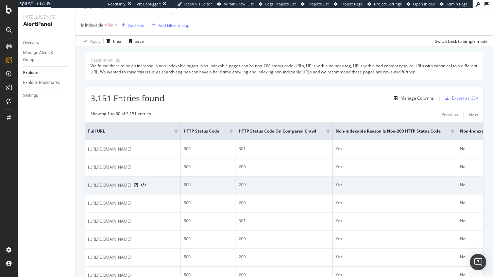
scroll to position [30, 0]
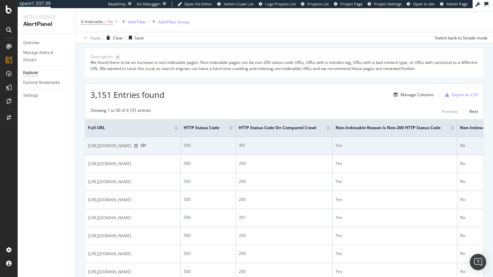
click at [138, 146] on icon at bounding box center [136, 146] width 4 height 4
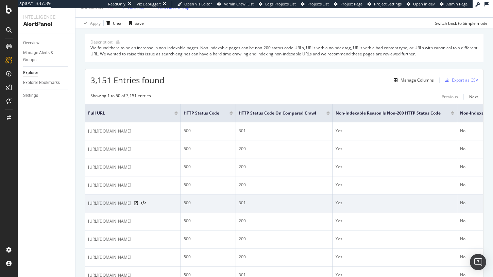
scroll to position [0, 0]
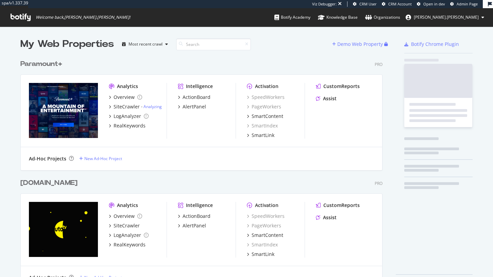
scroll to position [277, 493]
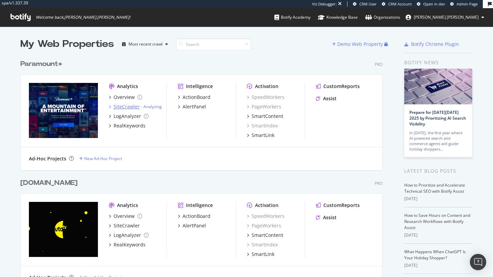
click at [132, 107] on div "SiteCrawler" at bounding box center [126, 106] width 26 height 7
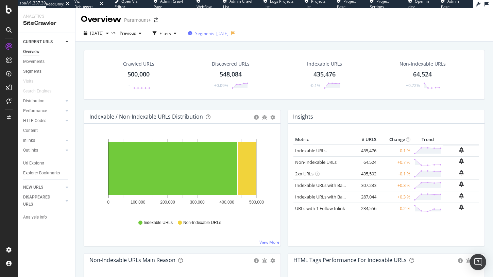
click at [214, 35] on span "Segments" at bounding box center [204, 34] width 19 height 6
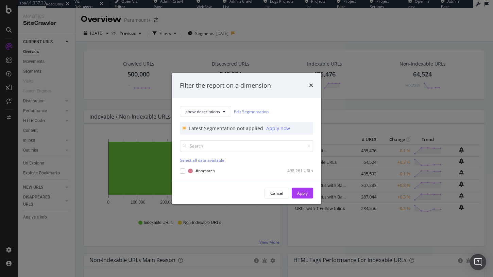
click at [82, 61] on div "Filter the report on a dimension show-descriptions Edit Segmentation Latest Seg…" at bounding box center [246, 138] width 493 height 277
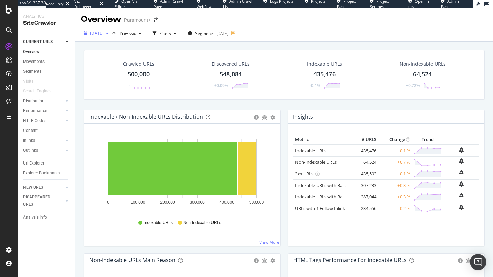
click at [111, 30] on div "[DATE]" at bounding box center [96, 33] width 31 height 10
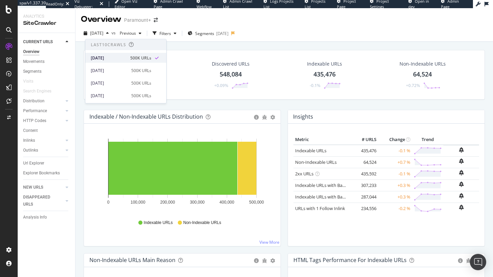
click at [121, 55] on div "[DATE]" at bounding box center [108, 58] width 35 height 6
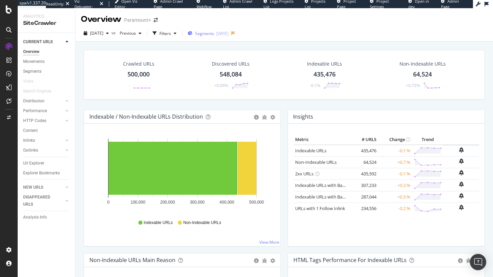
click at [214, 36] on span "Segments" at bounding box center [204, 34] width 19 height 6
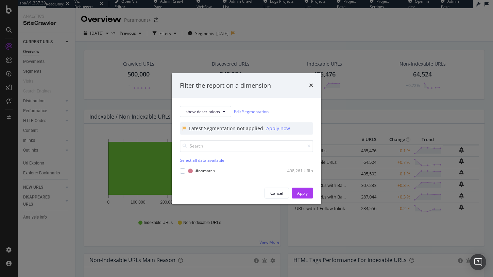
drag, startPoint x: 45, startPoint y: 150, endPoint x: 20, endPoint y: 46, distance: 106.6
click at [44, 142] on div "Filter the report on a dimension show-descriptions Edit Segmentation Latest Seg…" at bounding box center [246, 138] width 493 height 277
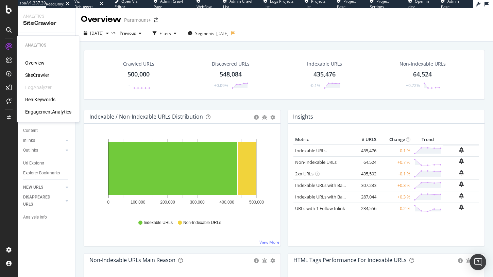
click at [39, 96] on div "Overview SiteCrawler LogAnalyzer RealKeywords EngagementAnalytics" at bounding box center [48, 87] width 46 height 56
click at [39, 99] on div "RealKeywords" at bounding box center [40, 99] width 30 height 7
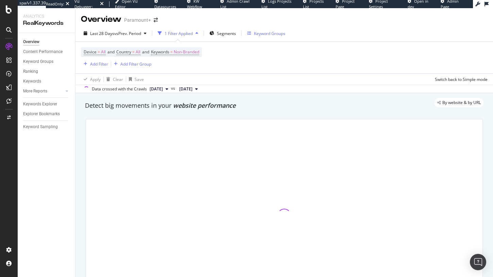
click at [261, 31] on div "Keyword Groups" at bounding box center [269, 34] width 31 height 6
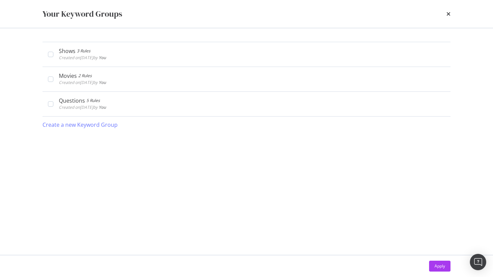
click at [446, 15] on div "Your Keyword Groups" at bounding box center [246, 14] width 408 height 12
click at [447, 13] on icon "times" at bounding box center [448, 13] width 4 height 5
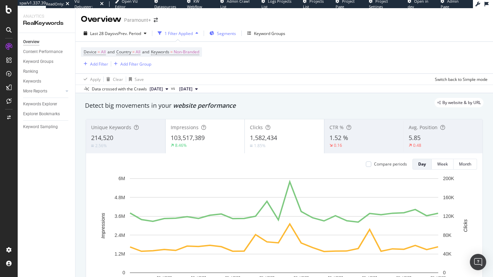
click at [217, 38] on div "Segments" at bounding box center [222, 33] width 27 height 10
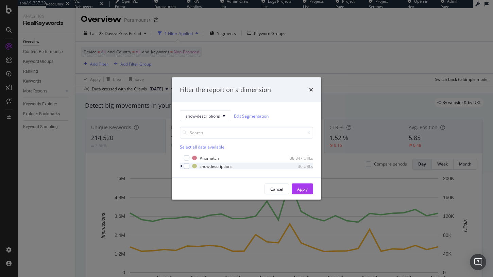
click at [180, 166] on icon "modal" at bounding box center [181, 166] width 2 height 4
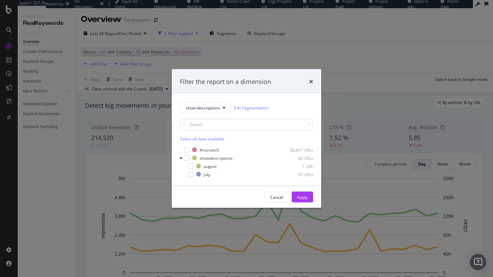
click at [314, 80] on div "Filter the report on a dimension" at bounding box center [247, 81] width 150 height 25
click at [312, 80] on icon "times" at bounding box center [311, 81] width 4 height 5
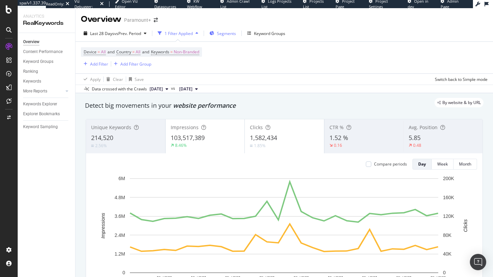
click at [221, 28] on div "Segments" at bounding box center [222, 33] width 27 height 10
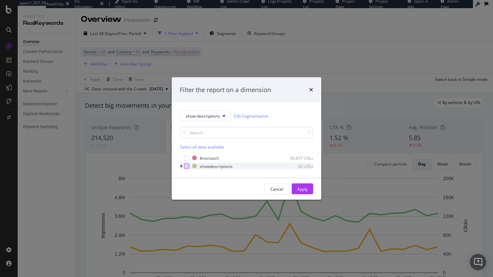
click at [187, 165] on div "modal" at bounding box center [186, 165] width 5 height 5
click at [308, 186] on button "Apply" at bounding box center [302, 188] width 21 height 11
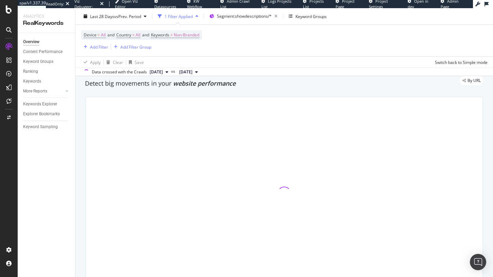
scroll to position [28, 0]
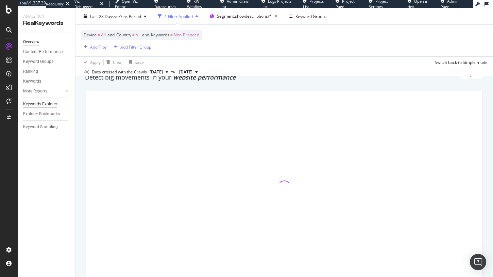
click at [35, 104] on div "Keywords Explorer" at bounding box center [40, 104] width 34 height 7
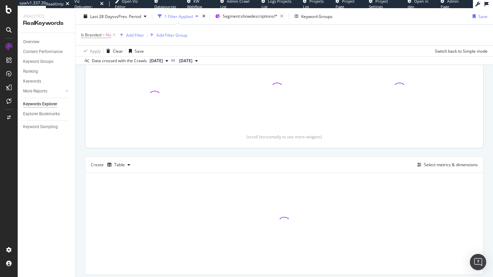
scroll to position [117, 0]
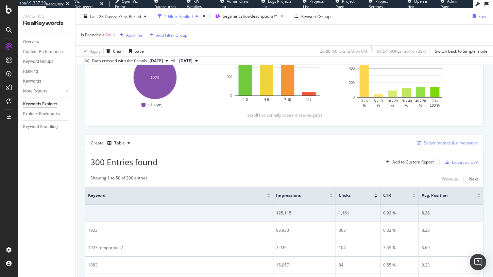
click at [443, 142] on div "Select metrics & dimensions" at bounding box center [451, 143] width 54 height 6
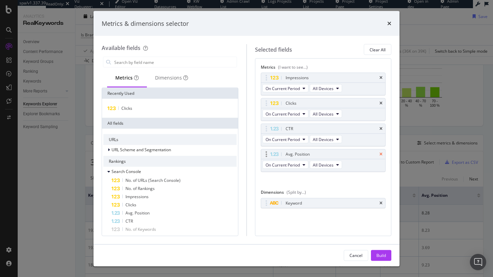
click at [381, 154] on icon "times" at bounding box center [380, 154] width 3 height 4
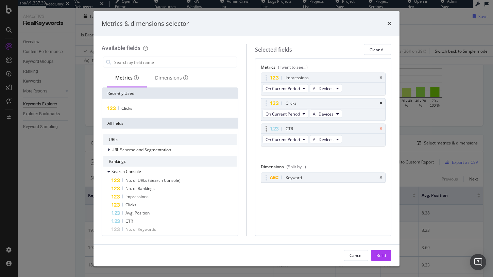
click at [381, 127] on icon "times" at bounding box center [380, 129] width 3 height 4
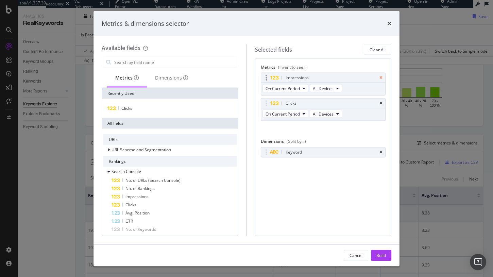
click at [380, 78] on icon "times" at bounding box center [380, 78] width 3 height 4
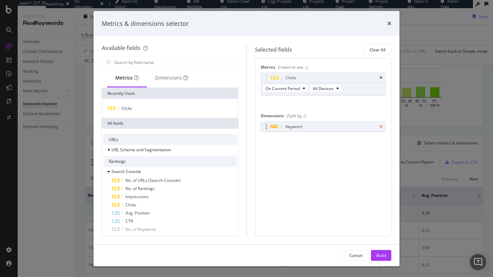
click at [381, 126] on icon "times" at bounding box center [380, 126] width 3 height 4
click at [379, 256] on div "Build" at bounding box center [381, 255] width 10 height 6
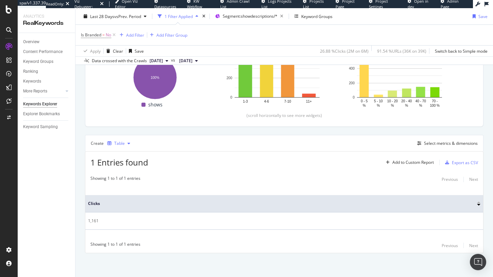
click at [126, 144] on div "button" at bounding box center [129, 143] width 8 height 4
click at [130, 165] on div "Trend" at bounding box center [126, 166] width 11 height 6
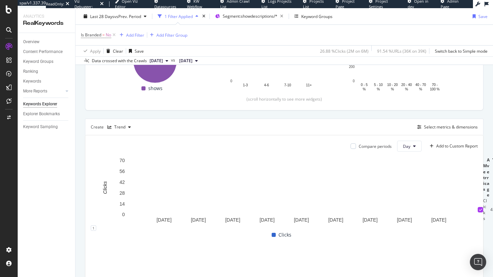
scroll to position [135, 0]
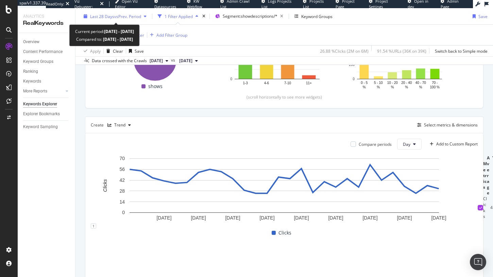
click at [128, 20] on div "Last 28 Days vs Prev. Period" at bounding box center [115, 16] width 68 height 10
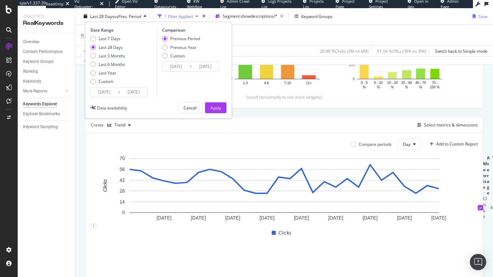
click at [123, 92] on input "2025/09/20" at bounding box center [133, 92] width 27 height 10
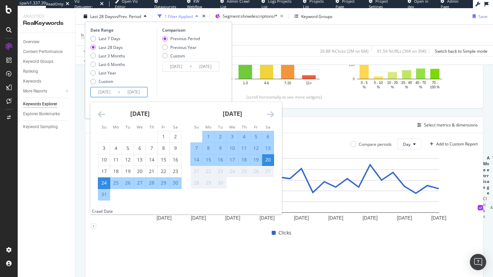
click at [101, 115] on icon "Move backward to switch to the previous month." at bounding box center [101, 114] width 7 height 8
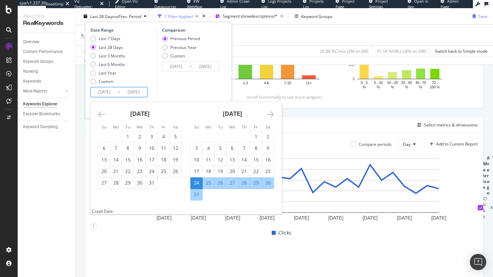
click at [101, 115] on icon "Move backward to switch to the previous month." at bounding box center [101, 114] width 7 height 8
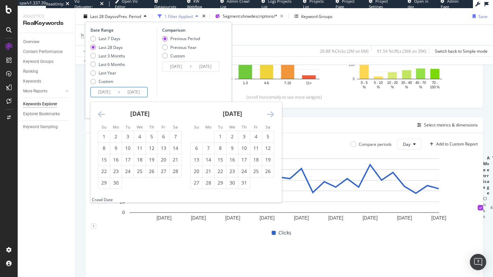
click at [101, 115] on icon "Move backward to switch to the previous month." at bounding box center [101, 114] width 7 height 8
click at [105, 169] on div "18" at bounding box center [104, 171] width 12 height 7
type input "2025/05/18"
type input "2025/01/12"
type input "2025/05/17"
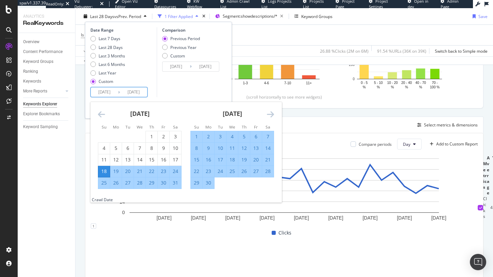
click at [200, 90] on div "Comparison Previous Period Previous Year Custom 2025/01/12 Navigate forward to …" at bounding box center [189, 62] width 65 height 70
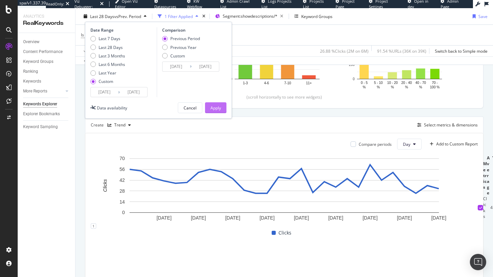
click at [219, 112] on div "Apply" at bounding box center [215, 108] width 11 height 10
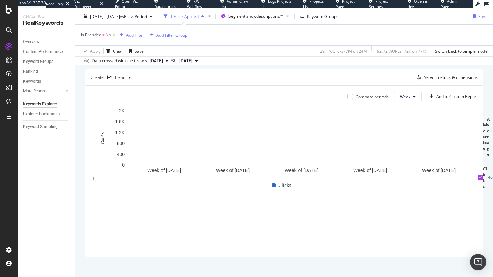
scroll to position [187, 0]
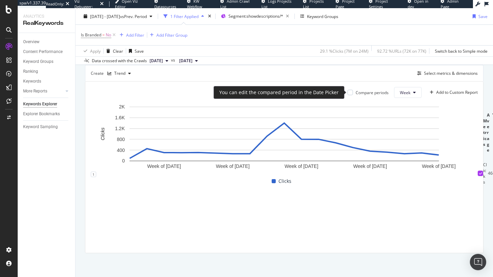
click at [352, 94] on div "Compare periods" at bounding box center [367, 93] width 41 height 6
click at [349, 92] on div at bounding box center [349, 92] width 5 height 5
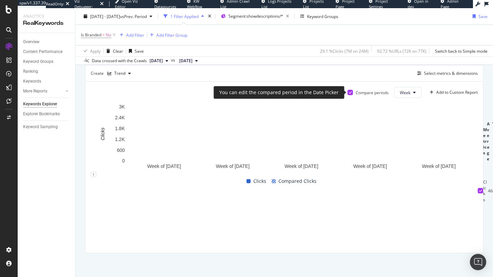
click at [351, 91] on icon at bounding box center [350, 92] width 3 height 3
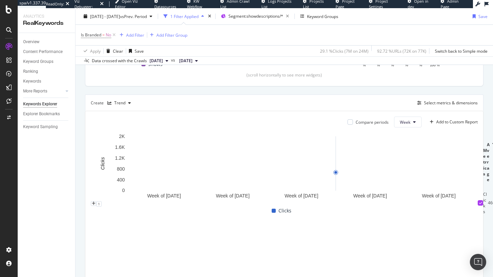
scroll to position [163, 0]
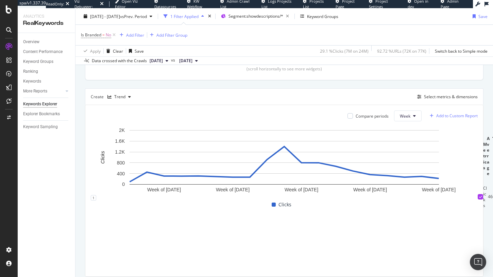
click at [464, 114] on div "Add to Custom Report" at bounding box center [456, 116] width 41 height 4
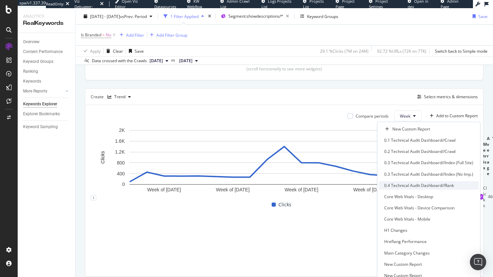
scroll to position [118, 0]
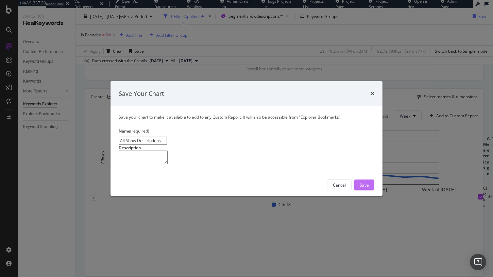
type input "All Show Descriptions"
click at [366, 188] on div "Save" at bounding box center [363, 185] width 9 height 6
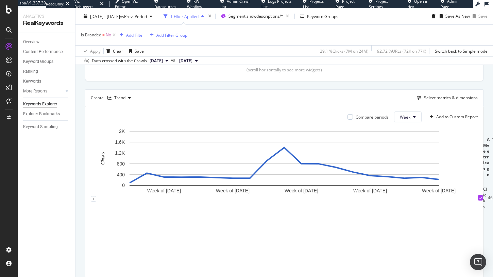
scroll to position [187, 0]
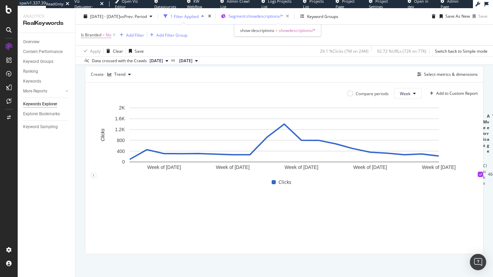
click at [282, 15] on span "Segment: showdescriptions/*" at bounding box center [255, 16] width 55 height 6
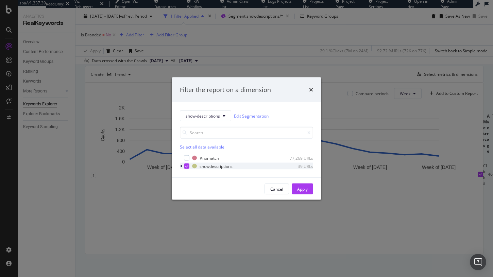
click at [180, 165] on icon "modal" at bounding box center [181, 166] width 2 height 4
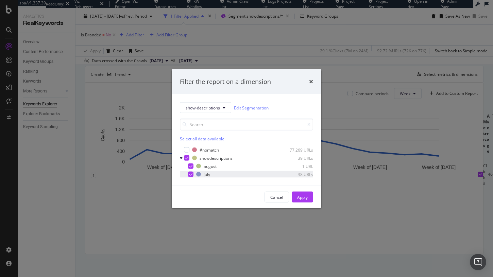
click at [192, 172] on div "modal" at bounding box center [190, 174] width 5 height 5
click at [297, 192] on div "Apply" at bounding box center [302, 197] width 11 height 10
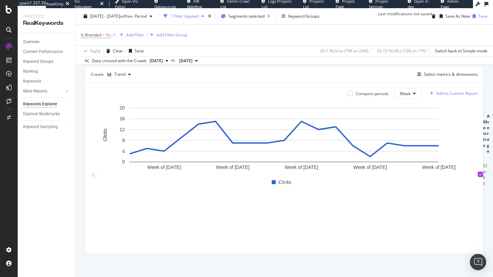
click at [457, 95] on div "Add to Custom Report" at bounding box center [456, 93] width 41 height 4
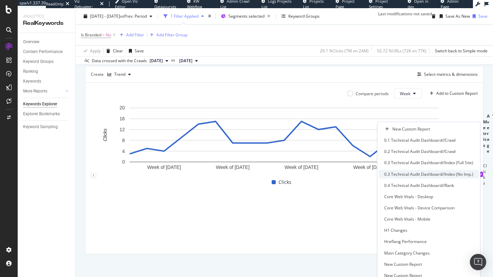
scroll to position [118, 0]
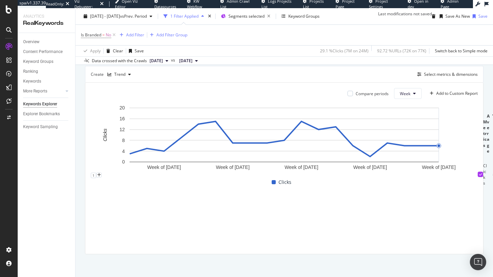
scroll to position [176, 0]
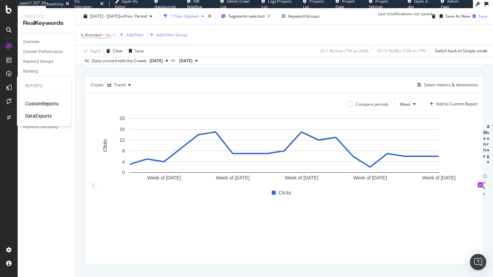
click at [39, 103] on div "CustomReports" at bounding box center [41, 103] width 33 height 7
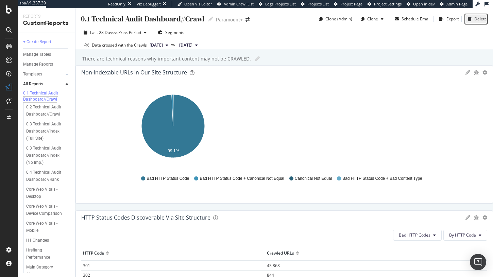
scroll to position [98, 0]
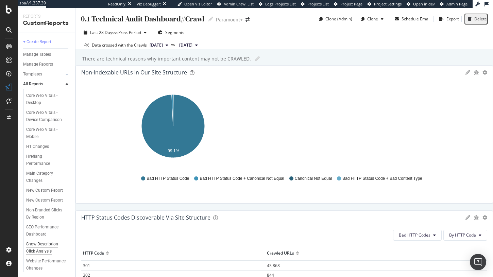
click at [36, 245] on div "Show Description Click Analysis" at bounding box center [45, 248] width 39 height 14
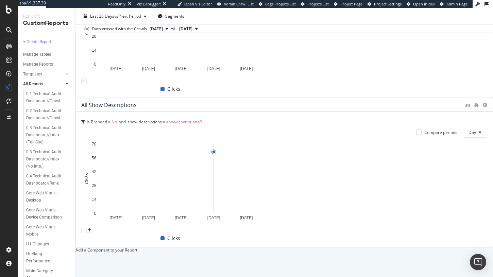
scroll to position [118, 0]
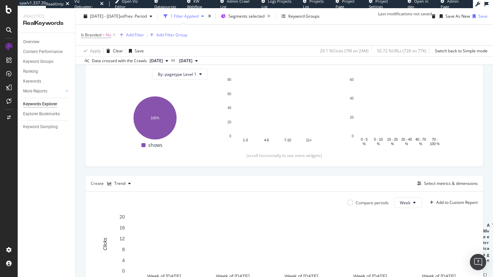
scroll to position [64, 0]
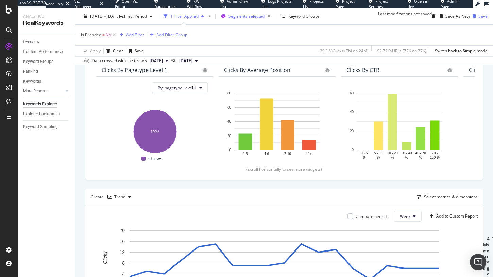
click at [256, 19] on div "Segments selected" at bounding box center [250, 17] width 45 height 10
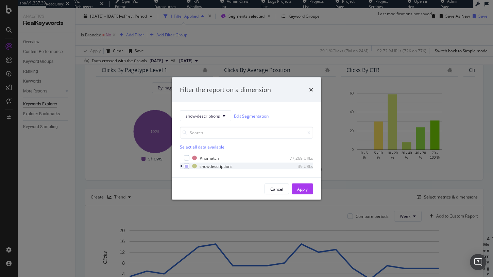
click at [181, 167] on icon "modal" at bounding box center [181, 166] width 2 height 4
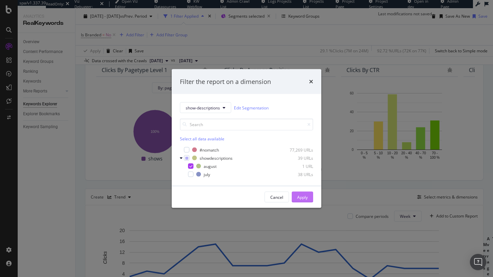
click at [301, 199] on div "Apply" at bounding box center [302, 197] width 11 height 6
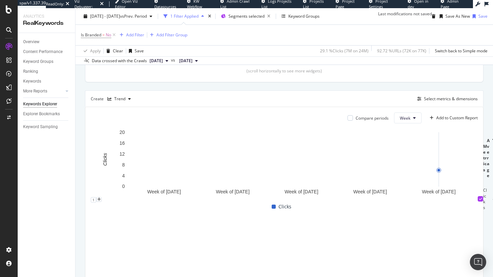
scroll to position [127, 0]
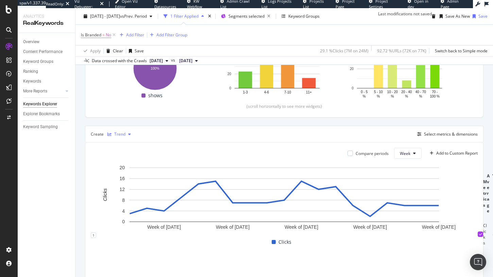
click at [114, 136] on div "Trend" at bounding box center [119, 134] width 11 height 4
click at [182, 168] on div "Compare periods Week Add to Custom Report Week of 26 May. 2025 Week of 23 Jun. …" at bounding box center [284, 227] width 398 height 171
click at [248, 14] on div "Segments selected" at bounding box center [247, 16] width 52 height 10
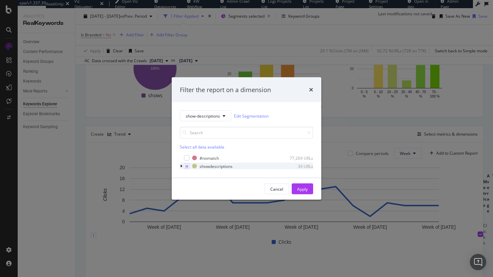
click at [181, 165] on icon "modal" at bounding box center [181, 166] width 2 height 4
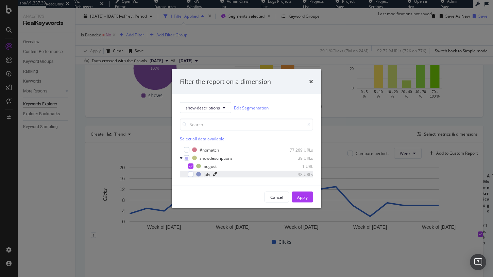
click at [213, 175] on icon "modal" at bounding box center [215, 174] width 4 height 4
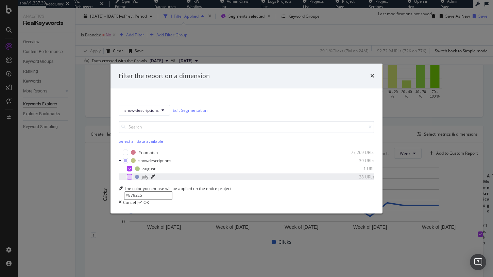
click at [132, 174] on div "modal" at bounding box center [129, 176] width 5 height 5
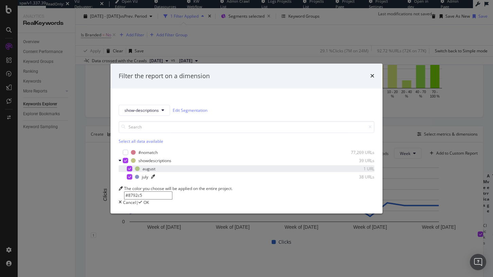
click at [132, 166] on div "modal" at bounding box center [129, 168] width 5 height 5
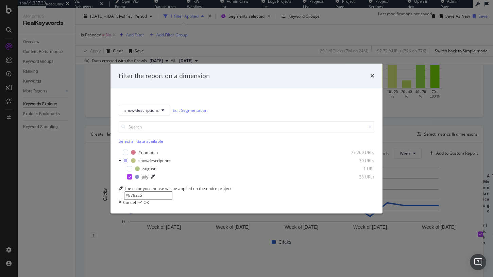
click at [149, 204] on span "OK" at bounding box center [145, 202] width 5 height 6
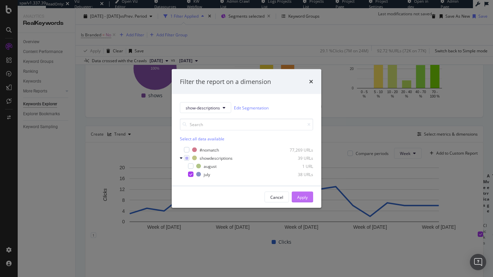
click at [306, 198] on div "Apply" at bounding box center [302, 197] width 11 height 6
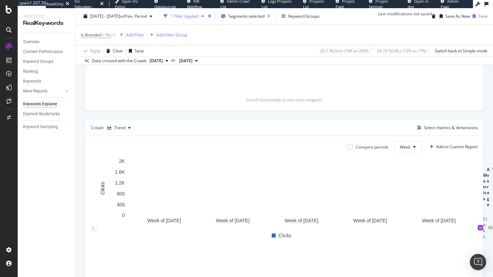
scroll to position [140, 0]
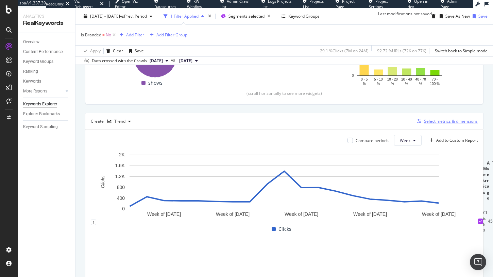
click at [464, 125] on div "Select metrics & dimensions" at bounding box center [445, 121] width 63 height 7
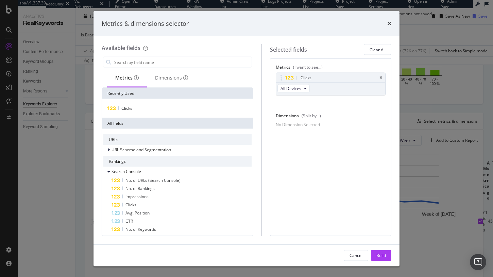
click at [320, 127] on div "No Dimension Selected" at bounding box center [298, 124] width 44 height 6
click at [165, 74] on div "Dimensions" at bounding box center [171, 78] width 49 height 19
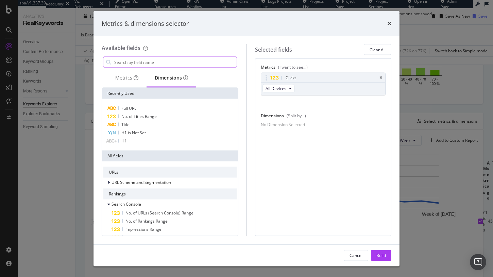
click at [168, 64] on input "modal" at bounding box center [174, 62] width 123 height 10
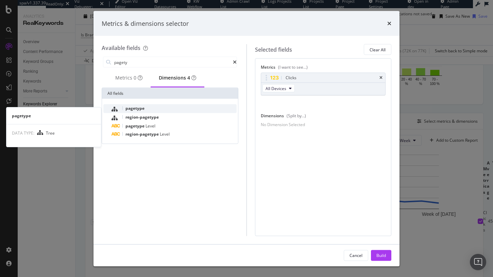
click at [145, 111] on div "pagetype" at bounding box center [173, 108] width 125 height 9
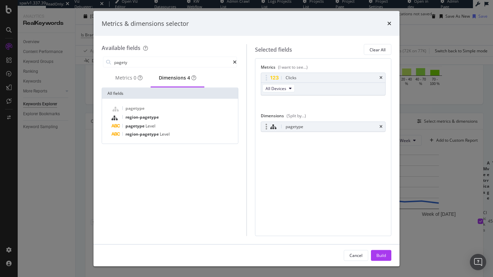
click at [378, 126] on div "pagetype" at bounding box center [323, 127] width 124 height 10
click at [381, 126] on icon "times" at bounding box center [380, 126] width 3 height 4
click at [157, 62] on input "pagety" at bounding box center [172, 62] width 119 height 10
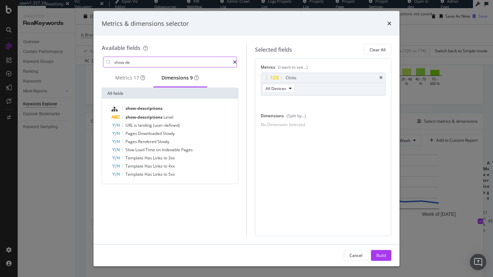
type input "show de"
click at [157, 106] on div "show-descriptions show-descriptions Level URL is landing (user-defined) Pages D…" at bounding box center [170, 141] width 136 height 85
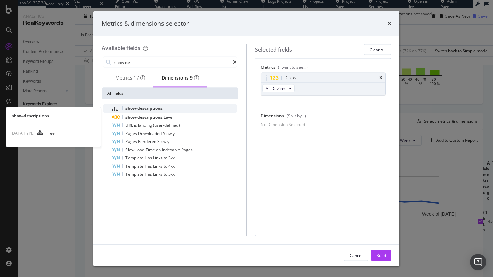
click at [157, 110] on span "show-descriptions" at bounding box center [143, 108] width 37 height 6
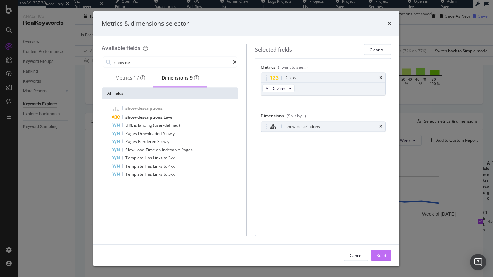
click at [380, 252] on div "Build" at bounding box center [381, 255] width 10 height 6
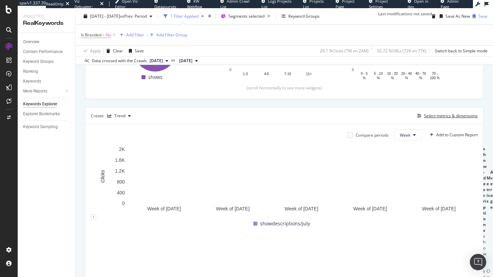
scroll to position [135, 0]
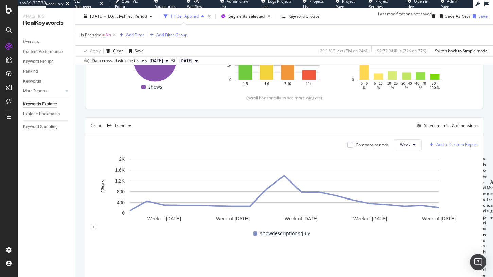
click at [453, 147] on div "Add to Custom Report" at bounding box center [456, 145] width 41 height 4
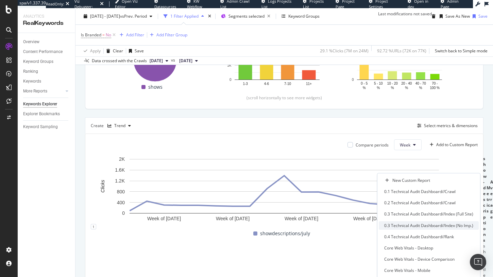
scroll to position [118, 0]
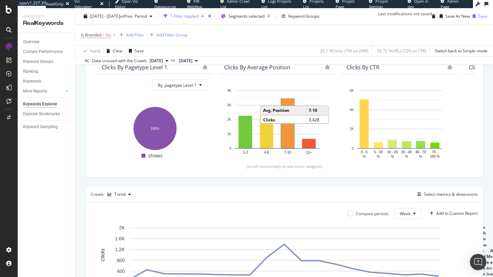
scroll to position [0, 0]
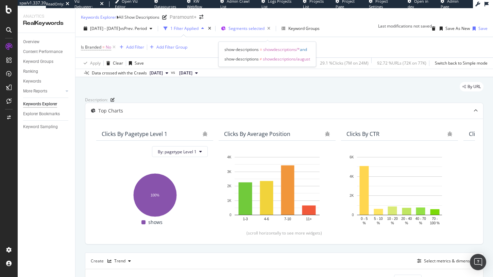
click at [273, 29] on div "Segments selected" at bounding box center [250, 29] width 45 height 10
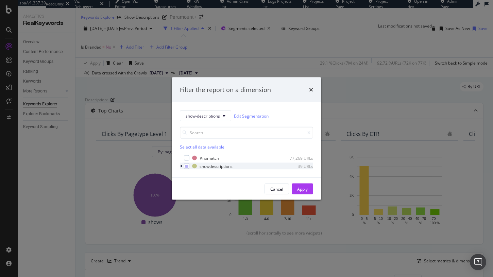
click at [180, 164] on icon "modal" at bounding box center [181, 166] width 2 height 4
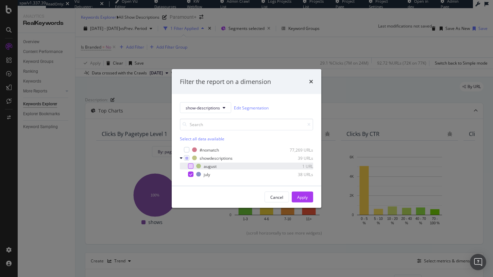
click at [188, 167] on div "modal" at bounding box center [190, 165] width 5 height 5
click at [189, 172] on div "modal" at bounding box center [190, 174] width 5 height 5
click at [303, 193] on div "Apply" at bounding box center [302, 197] width 11 height 10
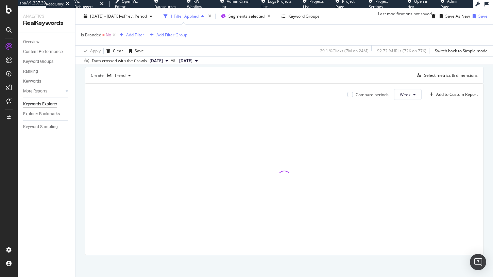
scroll to position [210, 0]
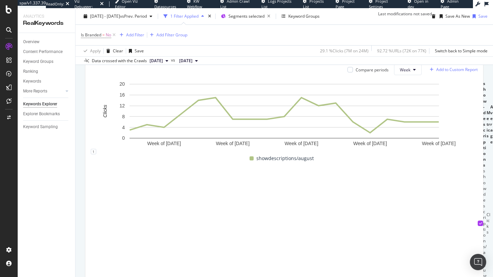
click at [450, 72] on div "Add to Custom Report" at bounding box center [456, 70] width 41 height 4
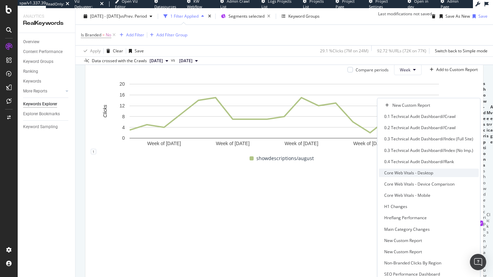
scroll to position [118, 0]
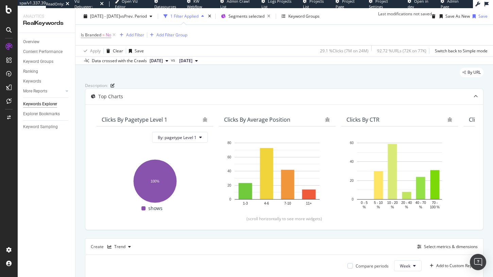
scroll to position [0, 0]
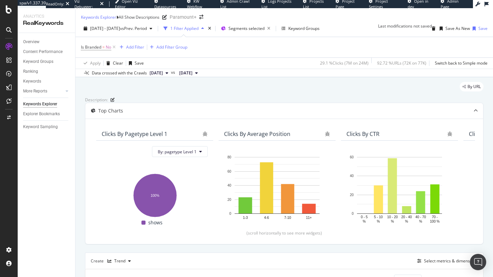
click at [198, 30] on div "1 Filter Applied" at bounding box center [184, 28] width 28 height 6
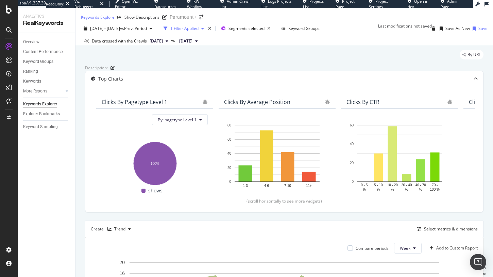
click at [198, 31] on div "1 Filter Applied" at bounding box center [184, 28] width 28 height 6
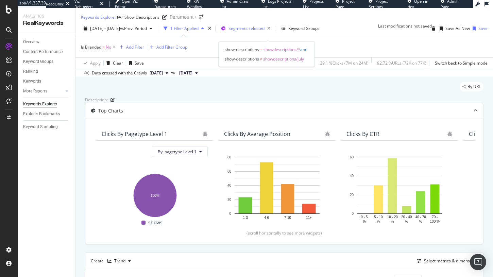
click at [252, 28] on div "Segments selected" at bounding box center [247, 28] width 52 height 10
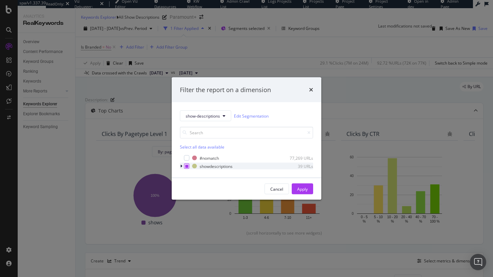
click at [189, 165] on div "modal" at bounding box center [186, 165] width 5 height 5
click at [306, 189] on div "Apply" at bounding box center [302, 189] width 11 height 6
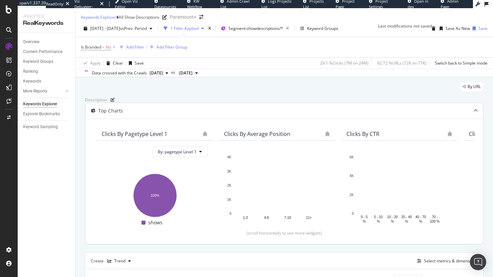
scroll to position [210, 0]
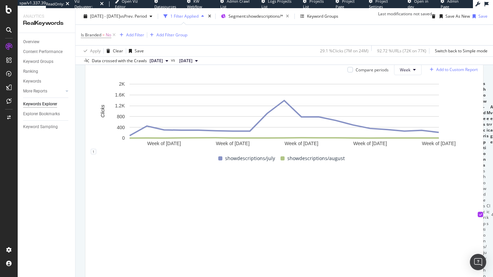
click at [457, 75] on div "Add to Custom Report" at bounding box center [452, 70] width 51 height 10
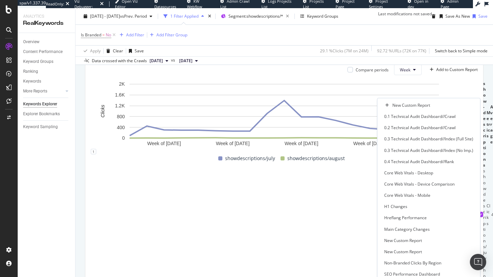
scroll to position [118, 0]
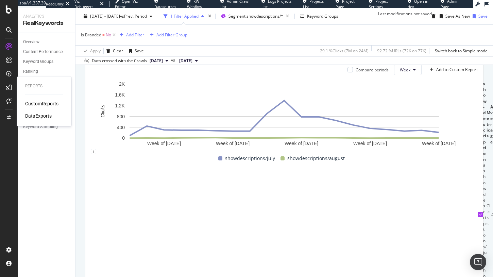
click at [41, 105] on div "CustomReports" at bounding box center [41, 103] width 33 height 7
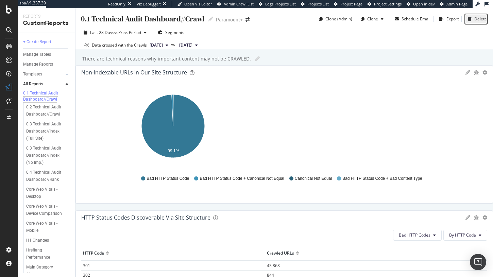
scroll to position [98, 0]
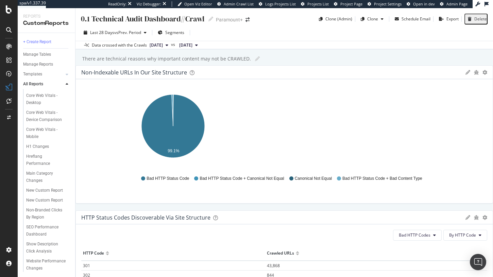
click at [44, 241] on div "Show Description Click Analysis" at bounding box center [45, 248] width 39 height 14
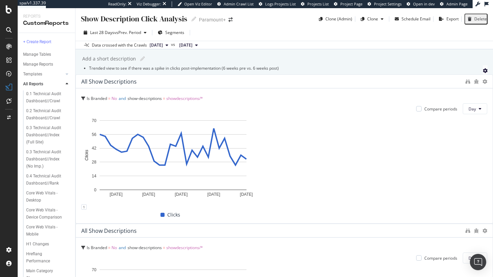
click at [482, 73] on icon "gear" at bounding box center [484, 70] width 5 height 5
click at [463, 17] on div "Delete" at bounding box center [469, 14] width 13 height 6
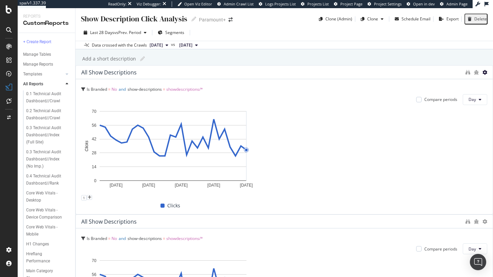
click at [482, 75] on icon at bounding box center [484, 72] width 5 height 5
click at [287, 94] on div "Delete" at bounding box center [288, 94] width 34 height 10
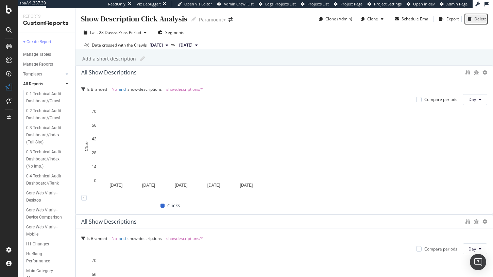
click at [278, 214] on div at bounding box center [283, 214] width 417 height 0
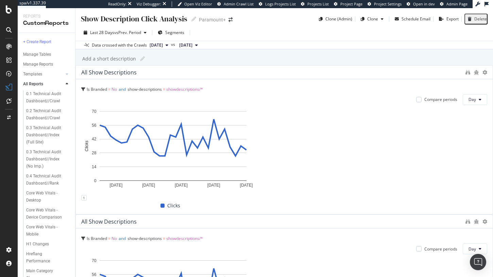
click at [275, 214] on div at bounding box center [283, 214] width 417 height 0
click at [482, 75] on icon at bounding box center [484, 72] width 5 height 5
click at [282, 97] on span at bounding box center [281, 94] width 8 height 8
click at [482, 75] on icon at bounding box center [484, 72] width 5 height 5
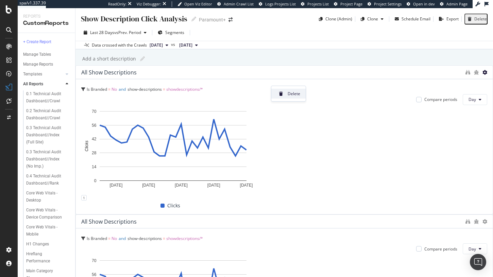
click at [282, 92] on icon at bounding box center [281, 94] width 4 height 4
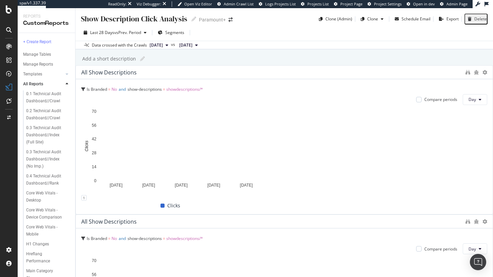
click at [275, 214] on div at bounding box center [283, 214] width 417 height 0
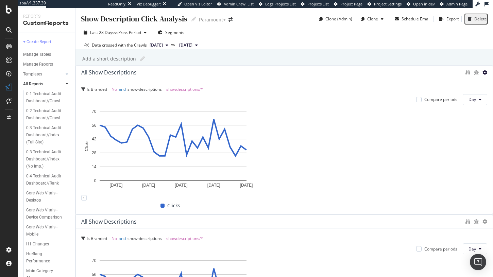
click at [482, 75] on icon at bounding box center [484, 72] width 5 height 5
click at [281, 99] on div "Delete" at bounding box center [288, 94] width 35 height 16
click at [283, 98] on div "Delete" at bounding box center [288, 94] width 34 height 10
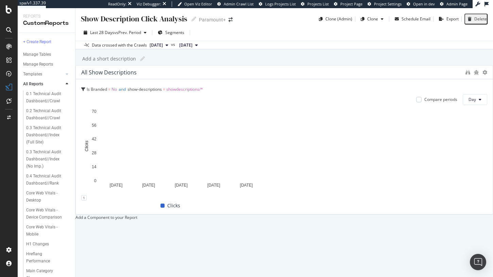
drag, startPoint x: 281, startPoint y: 116, endPoint x: 491, endPoint y: 106, distance: 210.2
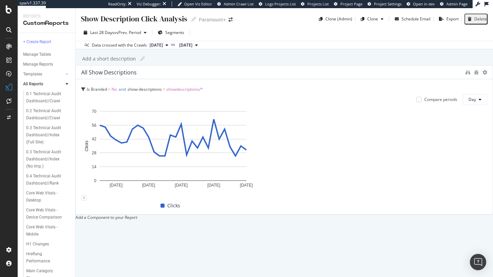
click at [492, 106] on div "Show Description Click Analysis Show Description Click Analysis Paramount+ Clon…" at bounding box center [283, 142] width 417 height 269
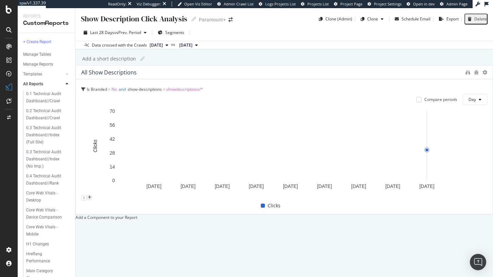
scroll to position [66, 0]
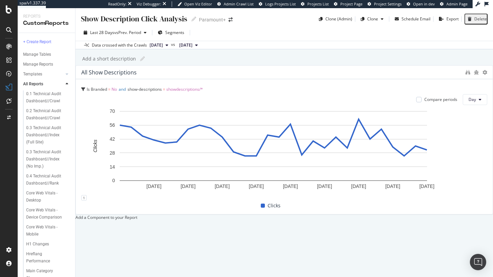
click at [234, 217] on div "Add a Component to your Report" at bounding box center [283, 217] width 417 height 6
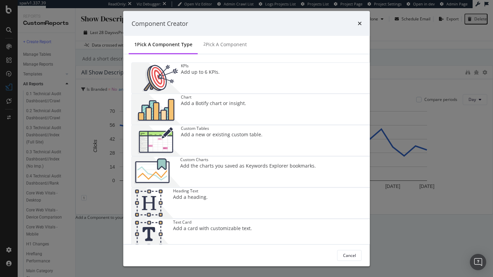
click at [181, 126] on div "Custom Tables Add a new or existing custom table." at bounding box center [222, 140] width 82 height 31
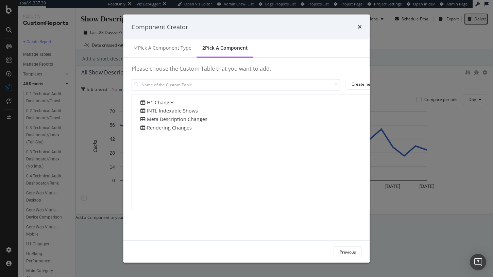
click at [370, 55] on div "Pick a Component type 2 Pick a Component" at bounding box center [246, 48] width 246 height 18
click at [362, 27] on icon "times" at bounding box center [359, 26] width 4 height 5
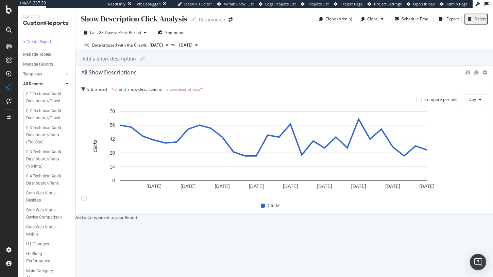
scroll to position [17, 0]
click at [45, 73] on div "SiteCrawler" at bounding box center [37, 75] width 24 height 7
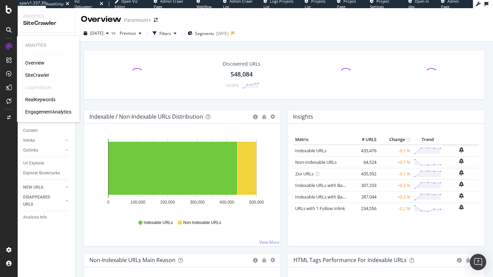
click at [34, 100] on div "RealKeywords" at bounding box center [40, 99] width 30 height 7
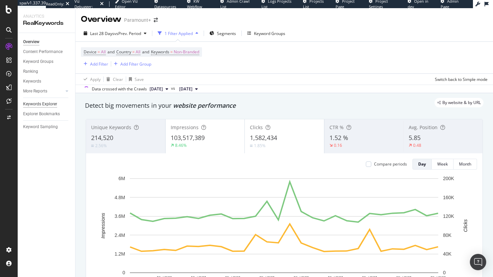
click at [54, 106] on div "Keywords Explorer" at bounding box center [40, 104] width 34 height 7
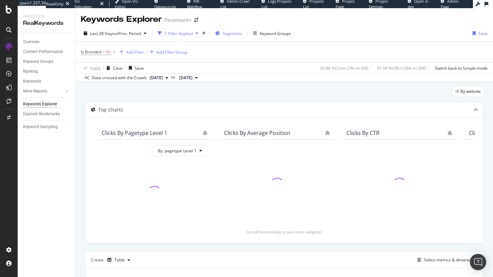
click at [227, 32] on span "Segments" at bounding box center [232, 34] width 19 height 6
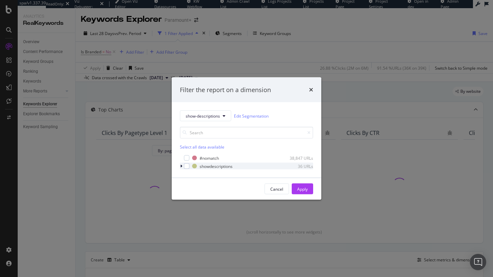
click at [183, 163] on div "modal" at bounding box center [182, 166] width 4 height 7
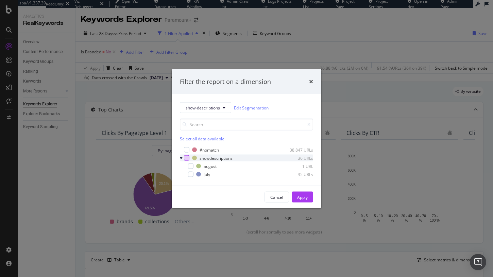
click at [187, 158] on div "modal" at bounding box center [186, 157] width 5 height 5
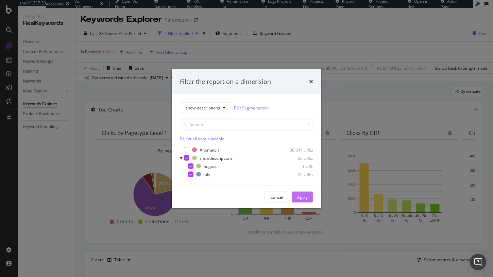
click at [298, 198] on div "Apply" at bounding box center [302, 197] width 11 height 6
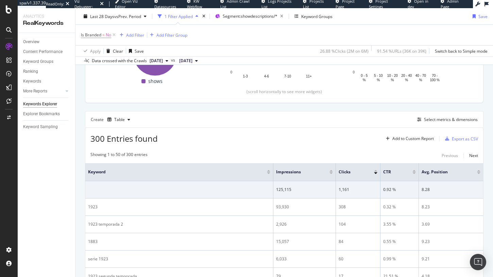
scroll to position [145, 0]
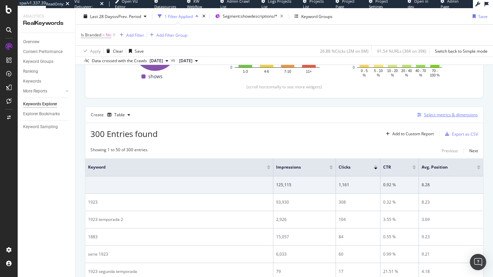
click at [437, 114] on div "Select metrics & dimensions" at bounding box center [451, 115] width 54 height 6
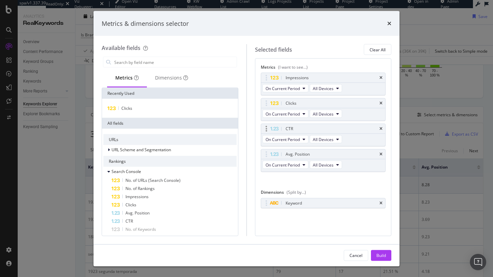
click at [380, 131] on div "CTR" at bounding box center [323, 129] width 124 height 10
click at [380, 128] on icon "times" at bounding box center [380, 129] width 3 height 4
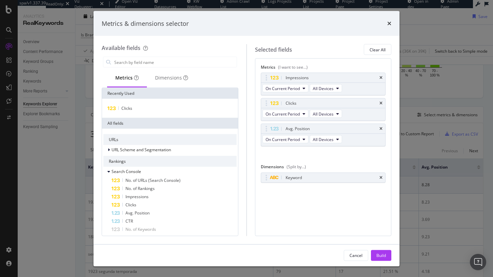
click at [380, 128] on icon "times" at bounding box center [380, 129] width 3 height 4
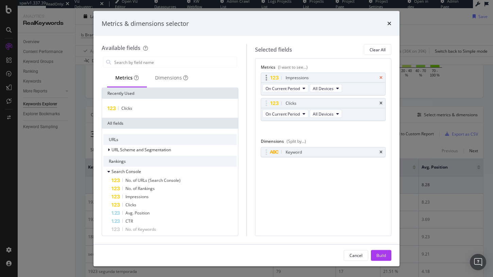
click at [381, 80] on icon "times" at bounding box center [380, 78] width 3 height 4
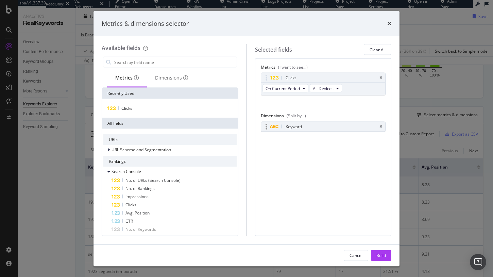
click at [382, 126] on div "Keyword" at bounding box center [323, 127] width 124 height 10
click at [382, 125] on icon "times" at bounding box center [380, 126] width 3 height 4
click at [177, 82] on div "Dimensions" at bounding box center [171, 78] width 49 height 19
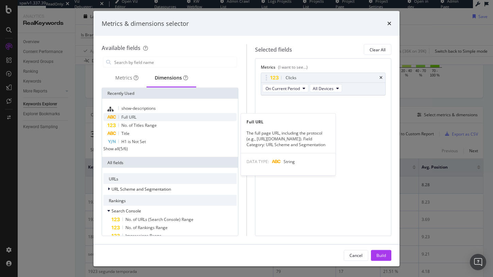
click at [166, 117] on div "Full URL" at bounding box center [169, 117] width 133 height 8
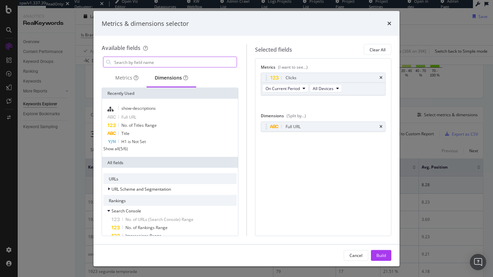
click at [148, 66] on input "modal" at bounding box center [174, 62] width 123 height 10
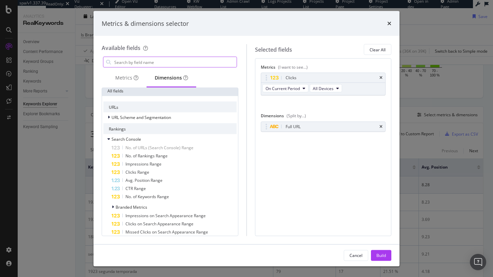
scroll to position [114, 0]
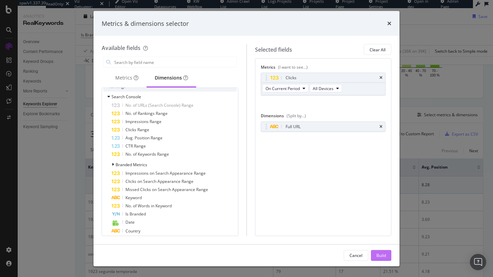
click at [383, 254] on div "Build" at bounding box center [381, 255] width 10 height 6
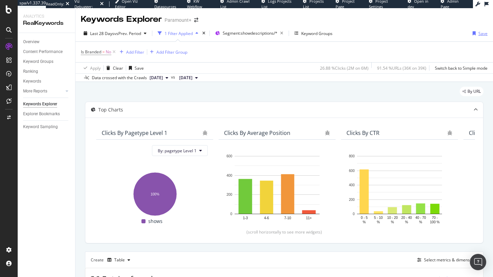
click at [477, 34] on div "button" at bounding box center [474, 33] width 8 height 4
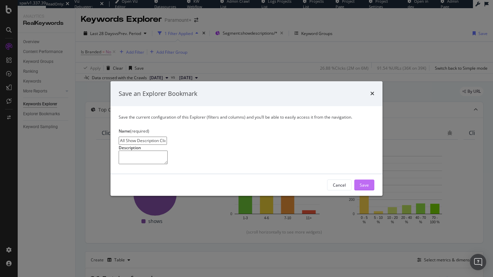
type input "All Show Description Clicks"
click at [367, 188] on div "Save" at bounding box center [363, 185] width 9 height 6
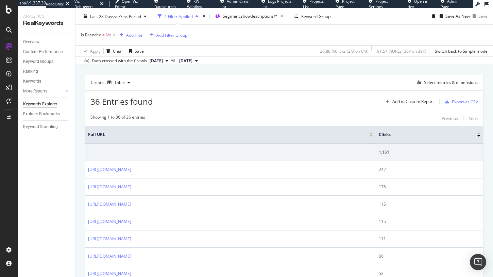
scroll to position [193, 0]
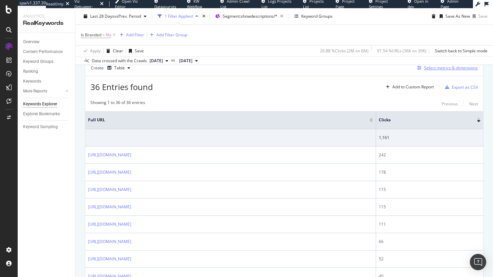
click at [440, 71] on div "Select metrics & dimensions" at bounding box center [451, 68] width 54 height 6
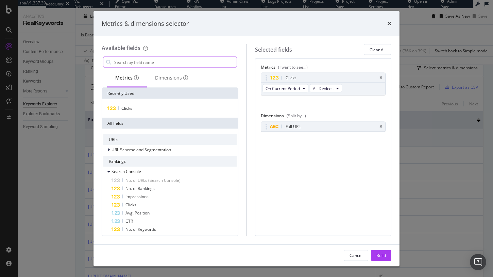
click at [172, 60] on input "modal" at bounding box center [174, 62] width 123 height 10
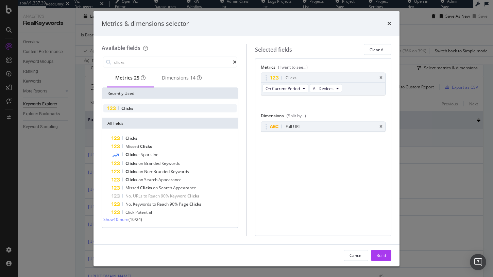
type input "clicks"
click at [161, 108] on div "Clicks" at bounding box center [169, 108] width 133 height 8
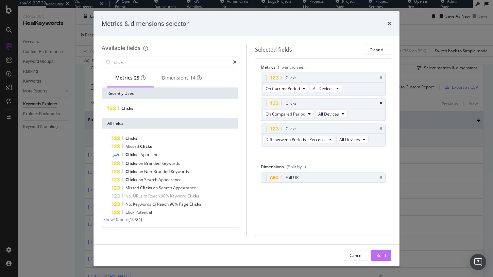
click at [380, 254] on div "Build" at bounding box center [381, 255] width 10 height 6
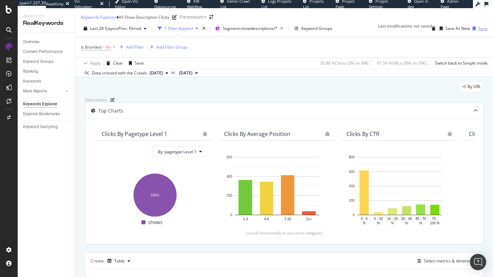
click at [480, 31] on div "Save" at bounding box center [482, 28] width 9 height 6
click at [274, 31] on span "Segment: showdescriptions/*" at bounding box center [250, 28] width 55 height 6
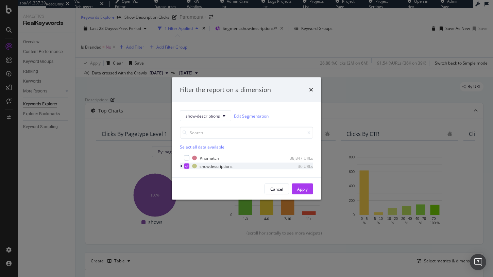
click at [180, 166] on div "modal" at bounding box center [182, 166] width 4 height 7
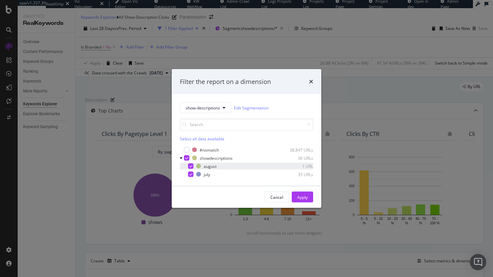
click at [191, 166] on icon "modal" at bounding box center [190, 165] width 3 height 3
click at [191, 165] on div "modal" at bounding box center [190, 165] width 5 height 5
click at [191, 172] on div "modal" at bounding box center [190, 174] width 5 height 5
click at [302, 194] on div "Apply" at bounding box center [302, 197] width 11 height 10
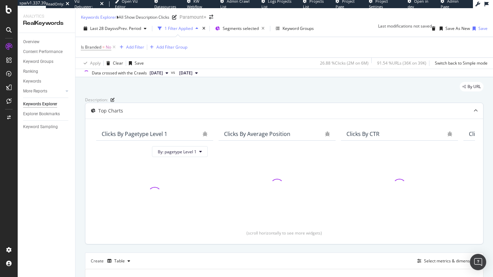
scroll to position [2, 0]
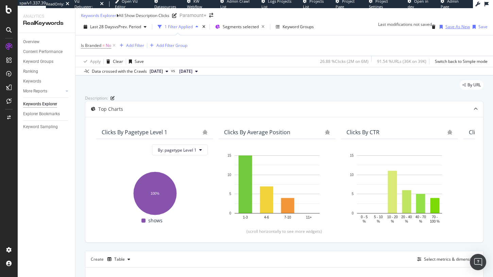
click at [449, 30] on div "Save As New" at bounding box center [457, 27] width 24 height 6
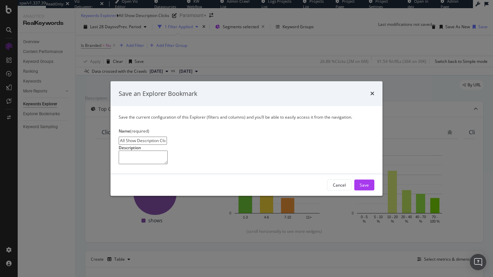
click at [143, 137] on input "All Show Description Clicks Clone" at bounding box center [143, 141] width 48 height 8
drag, startPoint x: 137, startPoint y: 110, endPoint x: 98, endPoint y: 111, distance: 38.7
click at [98, 111] on div "Save an Explorer Bookmark Save the current configuration of this Explorer (filt…" at bounding box center [246, 138] width 493 height 277
click at [120, 137] on input "All Show Description Clicks Clone" at bounding box center [143, 141] width 48 height 8
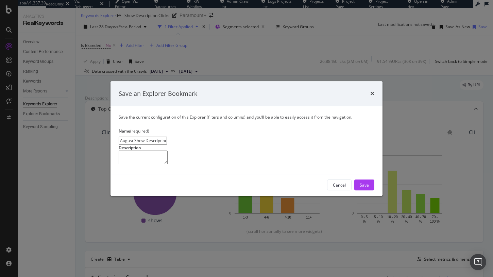
click at [167, 137] on input "August Show Description Clicks Clone" at bounding box center [143, 141] width 48 height 8
type input "August Show Description Clicks"
click at [362, 188] on div "Save" at bounding box center [363, 185] width 9 height 6
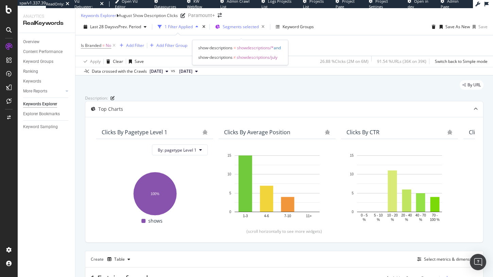
click at [241, 30] on span "Segments selected" at bounding box center [241, 27] width 36 height 6
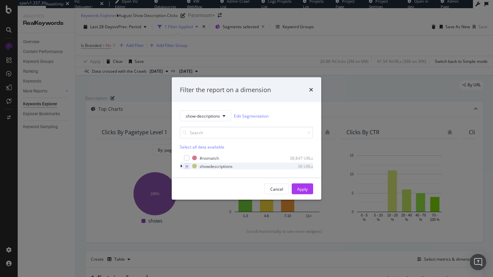
click at [180, 164] on icon "modal" at bounding box center [181, 166] width 2 height 4
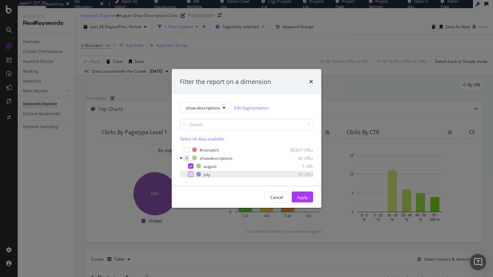
click at [190, 172] on div "modal" at bounding box center [190, 174] width 5 height 5
click at [190, 166] on icon "modal" at bounding box center [190, 165] width 3 height 3
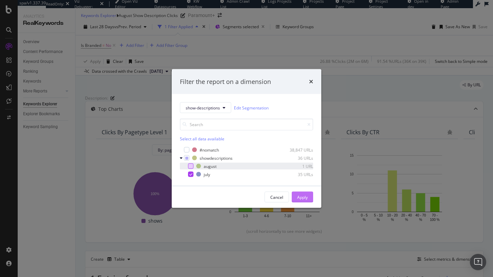
click at [294, 197] on button "Apply" at bounding box center [302, 197] width 21 height 11
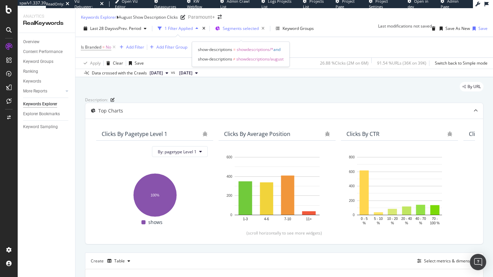
click at [231, 31] on span "Segments selected" at bounding box center [241, 28] width 36 height 6
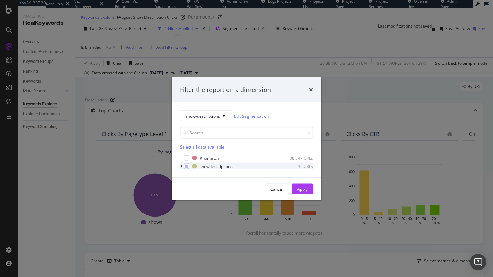
click at [182, 165] on div "modal" at bounding box center [182, 166] width 4 height 7
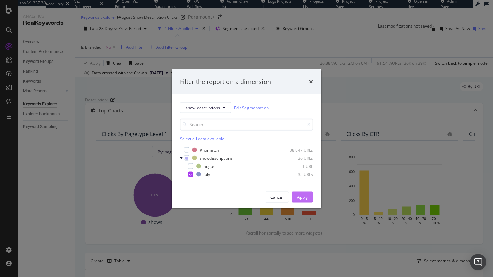
click at [305, 195] on div "Apply" at bounding box center [302, 197] width 11 height 6
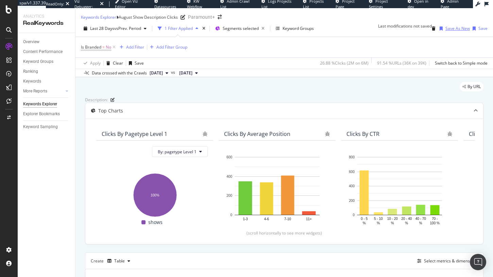
click at [459, 31] on div "Save As New" at bounding box center [457, 28] width 24 height 6
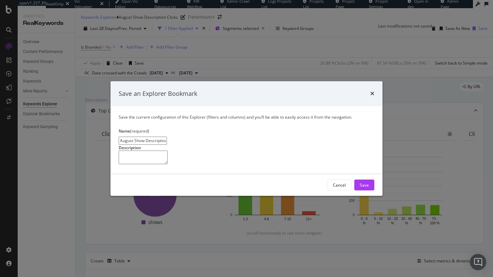
click at [126, 137] on input "August Show Description Clicks Clone" at bounding box center [143, 141] width 48 height 8
type input "July Show Description Clicks Clone"
click at [360, 190] on div "Save" at bounding box center [363, 185] width 9 height 10
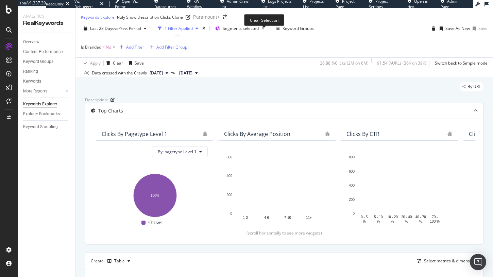
click at [251, 16] on div "Clear Selection" at bounding box center [264, 20] width 40 height 12
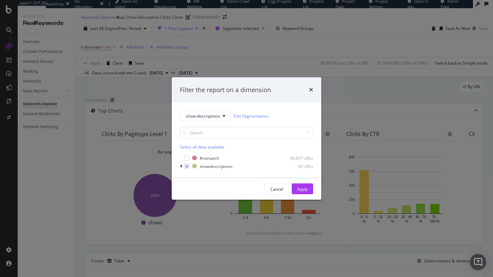
click at [250, 23] on div "Filter the report on a dimension show-descriptions Edit Segmentation Select all…" at bounding box center [246, 138] width 493 height 277
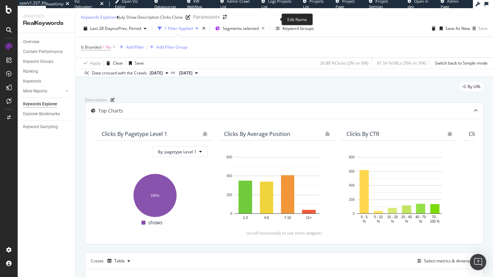
click at [183, 20] on div "July Show Description Clicks Clone" at bounding box center [151, 17] width 64 height 6
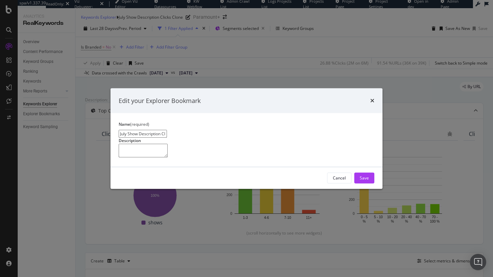
click at [167, 130] on input "July Show Description Clicks Clone" at bounding box center [143, 134] width 48 height 8
type input "July Show Description Clicks"
click at [369, 183] on button "Save" at bounding box center [364, 178] width 20 height 11
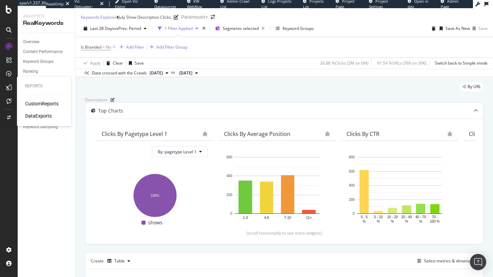
click at [37, 103] on div "CustomReports" at bounding box center [41, 103] width 33 height 7
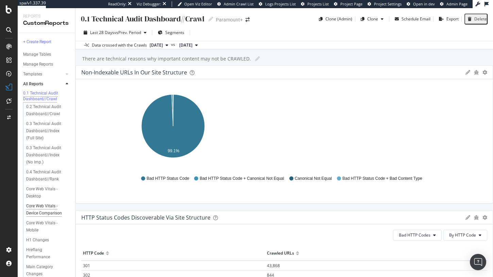
scroll to position [98, 0]
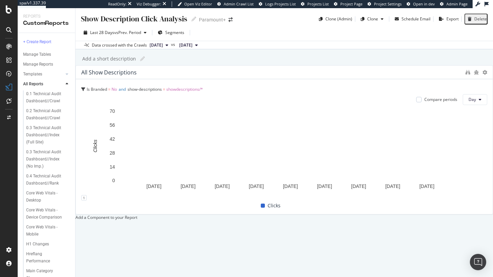
scroll to position [128, 0]
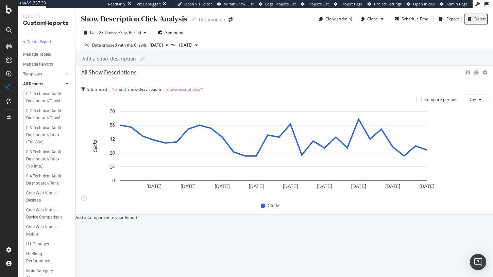
click at [75, 214] on div at bounding box center [75, 217] width 0 height 6
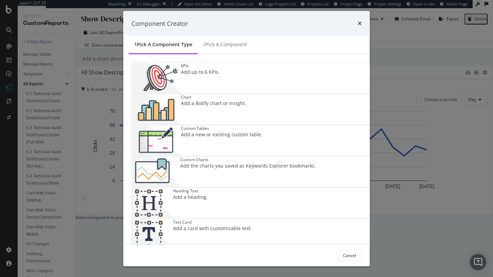
click at [181, 125] on div "Custom Tables" at bounding box center [222, 128] width 82 height 6
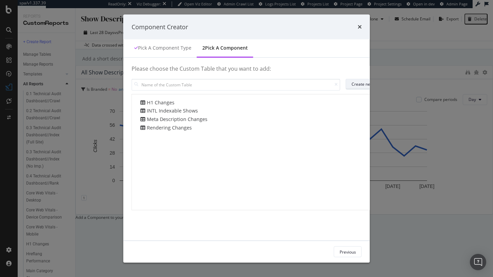
click at [351, 83] on div "Create new Custom Table" at bounding box center [375, 84] width 49 height 6
click at [370, 28] on div "Component Creator" at bounding box center [246, 26] width 246 height 25
click at [370, 27] on div "Component Creator" at bounding box center [246, 26] width 246 height 25
click at [362, 25] on icon "times" at bounding box center [359, 26] width 4 height 5
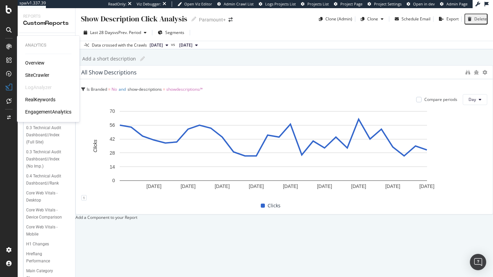
click at [43, 98] on div "RealKeywords" at bounding box center [40, 99] width 30 height 7
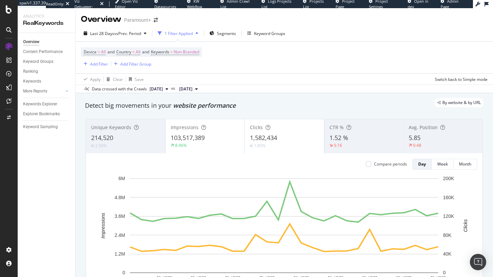
click at [38, 108] on div "Keywords Explorer" at bounding box center [49, 104] width 52 height 10
click at [38, 105] on div "Keywords Explorer" at bounding box center [40, 104] width 34 height 7
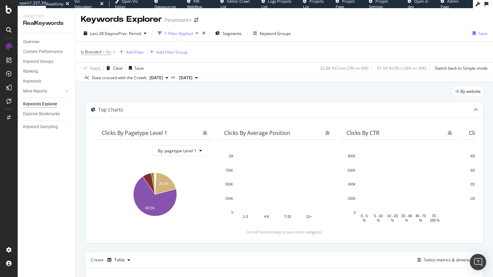
scroll to position [59, 0]
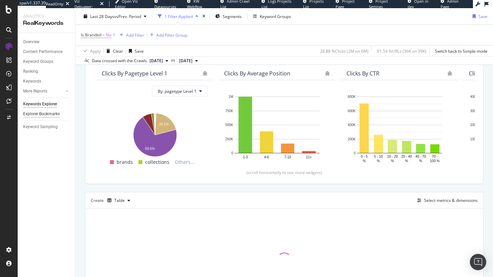
click at [52, 112] on div "Explorer Bookmarks" at bounding box center [41, 113] width 37 height 7
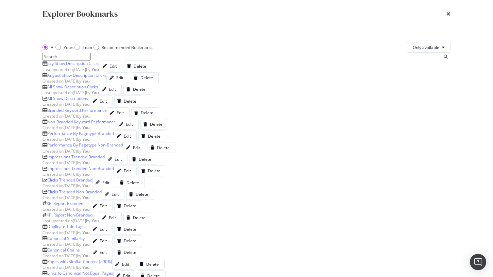
click at [100, 66] on div "July Show Description Clicks" at bounding box center [73, 63] width 52 height 6
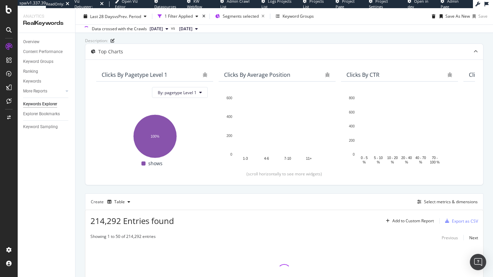
scroll to position [108, 0]
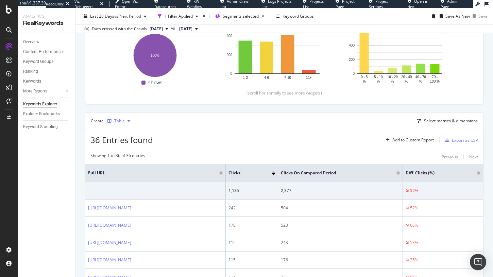
click at [122, 123] on div "Table" at bounding box center [119, 121] width 11 height 4
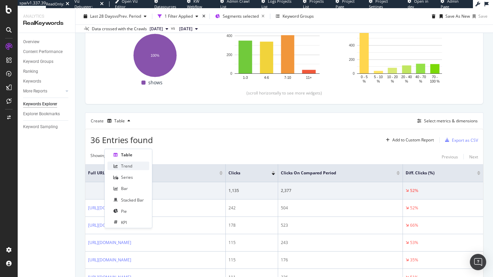
click at [134, 167] on div "Trend" at bounding box center [128, 166] width 42 height 8
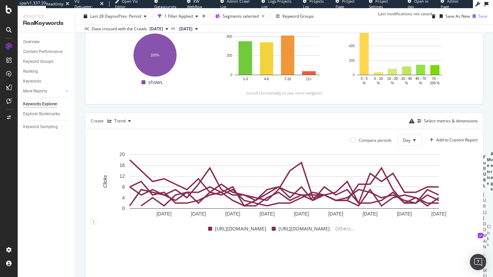
click at [3, 277] on icon "close toast" at bounding box center [1, 280] width 3 height 6
click at [434, 124] on div "Select metrics & dimensions" at bounding box center [451, 121] width 54 height 6
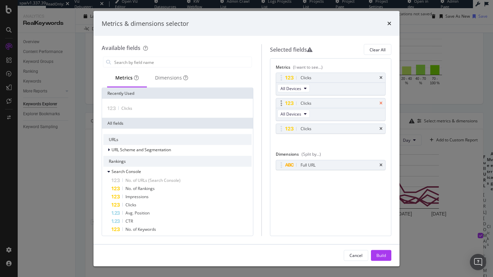
click at [382, 104] on icon "times" at bounding box center [380, 103] width 3 height 4
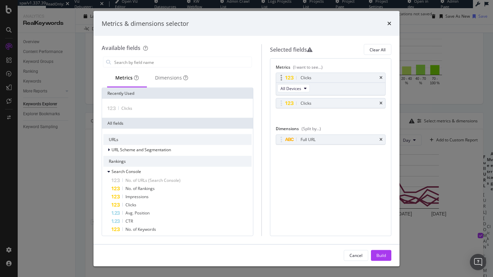
click at [383, 79] on div "Clicks" at bounding box center [330, 78] width 109 height 10
click at [383, 76] on div "Clicks" at bounding box center [330, 78] width 109 height 10
click at [381, 74] on div "Clicks" at bounding box center [330, 78] width 109 height 10
click at [379, 71] on div "Metrics (I want to see...)" at bounding box center [331, 68] width 110 height 8
click at [380, 73] on div "Clicks All Devices" at bounding box center [331, 84] width 110 height 23
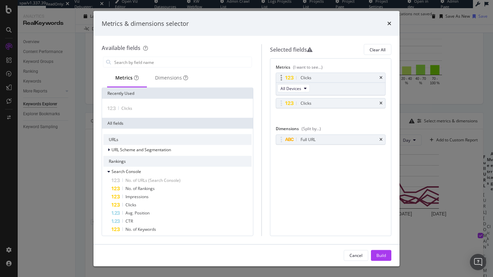
click at [380, 74] on div "Clicks" at bounding box center [330, 78] width 109 height 10
click at [381, 78] on icon "times" at bounding box center [380, 78] width 3 height 4
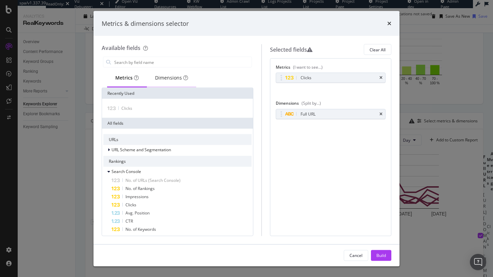
click at [178, 80] on div "Dimensions" at bounding box center [171, 77] width 33 height 7
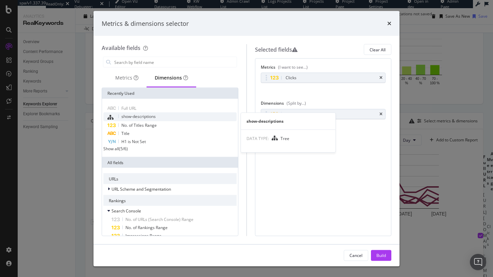
click at [160, 115] on div "show-descriptions" at bounding box center [169, 116] width 133 height 9
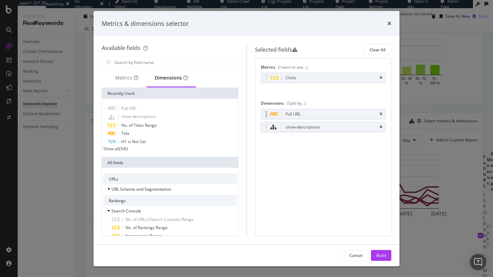
click at [379, 111] on div "Full URL" at bounding box center [323, 114] width 124 height 10
click at [382, 117] on div "Full URL" at bounding box center [323, 114] width 124 height 10
click at [383, 113] on div "Full URL" at bounding box center [323, 114] width 124 height 10
click at [382, 113] on icon "times" at bounding box center [380, 114] width 3 height 4
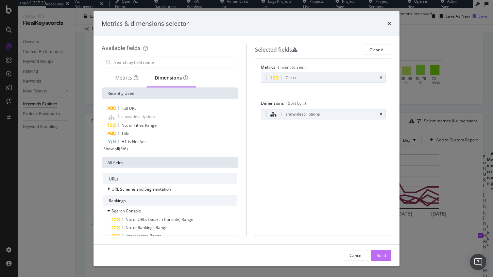
click at [380, 253] on div "Build" at bounding box center [381, 255] width 10 height 6
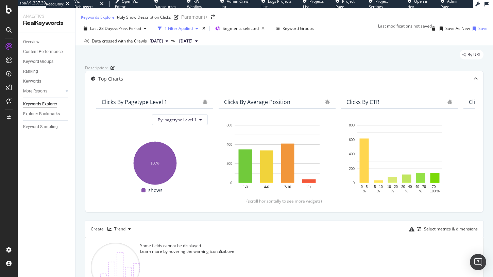
click at [188, 31] on div "1 Filter Applied" at bounding box center [178, 28] width 28 height 6
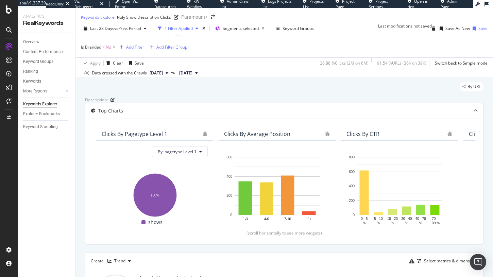
click at [134, 52] on div "Is Branded = No Add Filter Add Filter Group" at bounding box center [134, 47] width 106 height 10
click at [263, 31] on icon "button" at bounding box center [263, 29] width 8 height 10
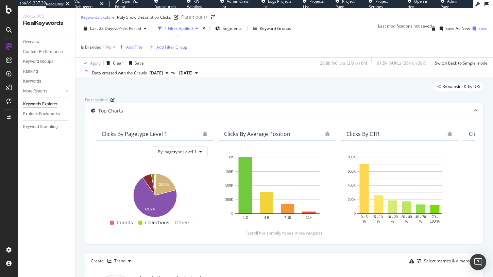
click at [134, 50] on div "Add Filter" at bounding box center [135, 47] width 18 height 6
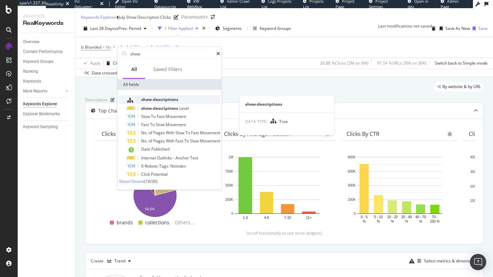
type input "show"
click at [162, 99] on span "show-descriptions" at bounding box center [159, 99] width 37 height 6
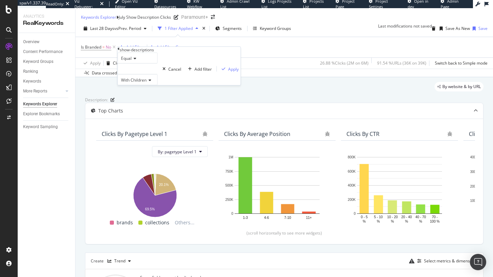
click at [135, 74] on div at bounding box center [138, 69] width 40 height 11
click at [122, 87] on icon at bounding box center [121, 85] width 2 height 4
click at [147, 101] on span "35 URLS" at bounding box center [143, 98] width 17 height 6
click at [192, 85] on div "Equal showdescriptions/july With Children Cancel Add filter Apply" at bounding box center [187, 69] width 138 height 33
click at [243, 72] on div "Apply" at bounding box center [248, 69] width 11 height 6
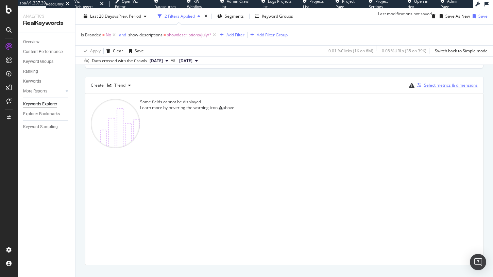
scroll to position [170, 0]
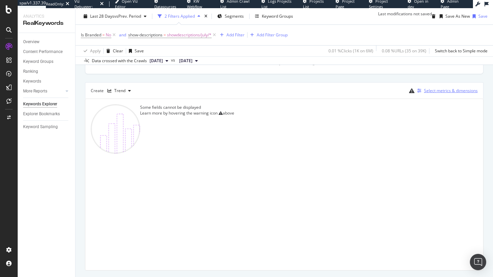
click at [433, 93] on div "Select metrics & dimensions" at bounding box center [451, 91] width 54 height 6
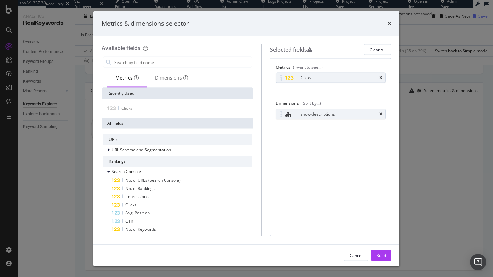
click at [377, 93] on div "Clicks You can use this field as a metric" at bounding box center [331, 85] width 110 height 25
click at [380, 254] on div "Build" at bounding box center [381, 255] width 10 height 6
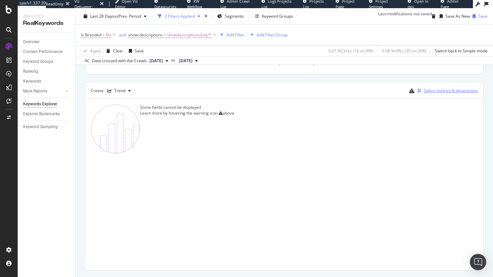
click at [446, 93] on div "Select metrics & dimensions" at bounding box center [451, 91] width 54 height 6
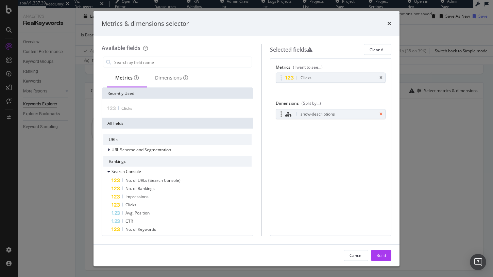
click at [380, 115] on icon "times" at bounding box center [380, 114] width 3 height 4
click at [171, 81] on div "Dimensions" at bounding box center [171, 77] width 33 height 7
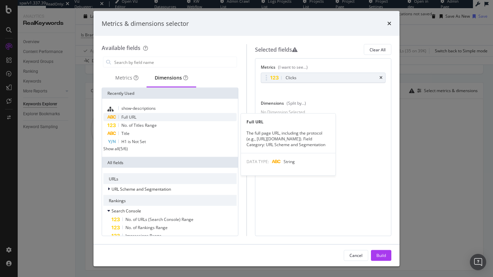
click at [156, 116] on div "Full URL" at bounding box center [169, 117] width 133 height 8
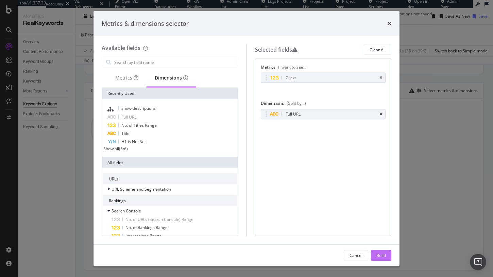
click at [381, 251] on div "Build" at bounding box center [381, 255] width 10 height 10
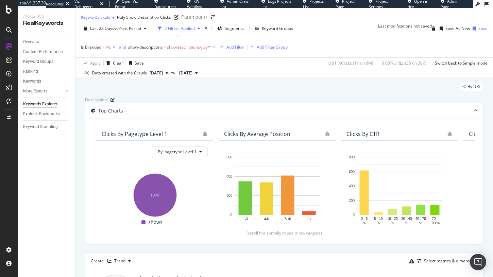
click at [3, 277] on icon "close toast" at bounding box center [1, 280] width 3 height 6
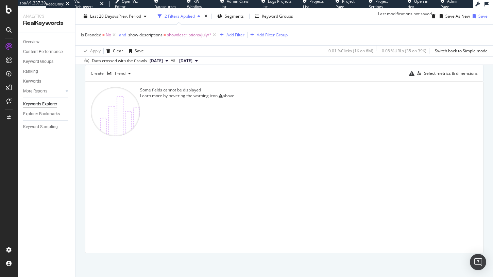
scroll to position [210, 0]
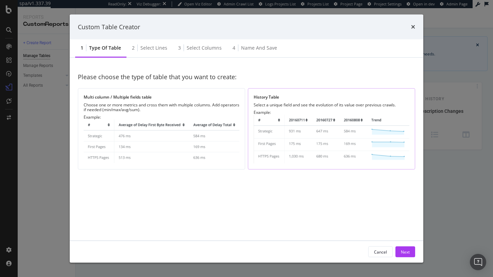
click at [306, 124] on img "modal" at bounding box center [331, 139] width 156 height 49
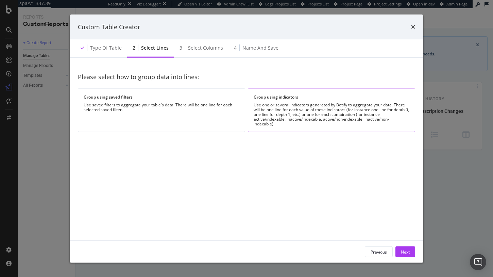
click at [296, 106] on div "Use one or several indicators generated by Botify to aggregate your data. There…" at bounding box center [331, 115] width 156 height 24
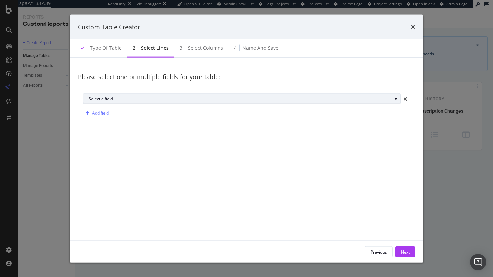
click at [191, 95] on div "Select a field" at bounding box center [244, 99] width 311 height 10
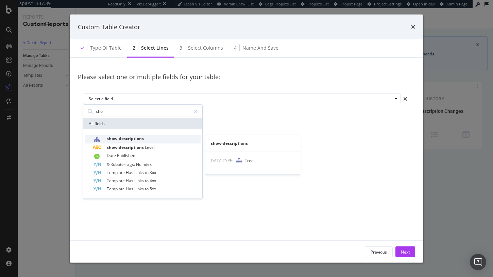
type input "sho"
click at [161, 137] on div "show-descriptions" at bounding box center [147, 139] width 108 height 9
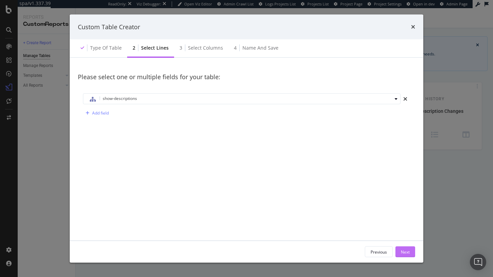
click at [406, 252] on div "Next" at bounding box center [405, 252] width 9 height 6
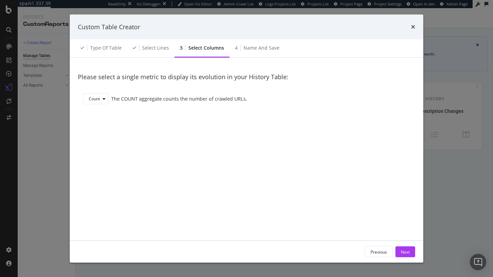
click at [90, 93] on div "Count The COUNT aggregate counts the number of crawled URLs." at bounding box center [246, 100] width 337 height 24
click at [93, 97] on div "Count" at bounding box center [94, 99] width 11 height 4
click at [158, 37] on div "Custom Table Creator" at bounding box center [246, 26] width 353 height 25
click at [150, 50] on div "Select lines" at bounding box center [155, 48] width 27 height 7
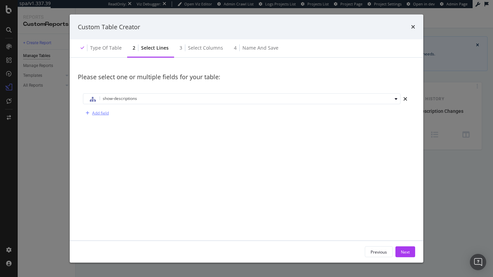
click at [104, 112] on div "Add field" at bounding box center [100, 113] width 17 height 6
click at [104, 112] on div "Select a field" at bounding box center [240, 113] width 303 height 4
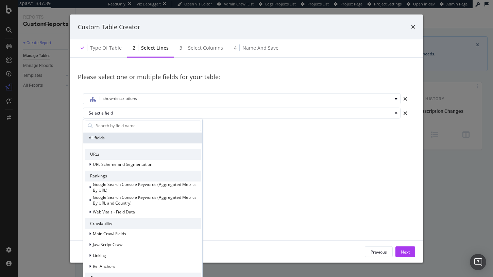
type input "v"
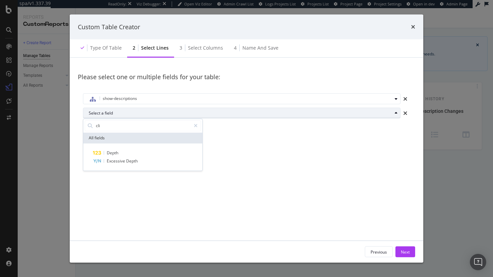
type input "cli"
click at [304, 117] on div "Select a field" at bounding box center [244, 113] width 311 height 10
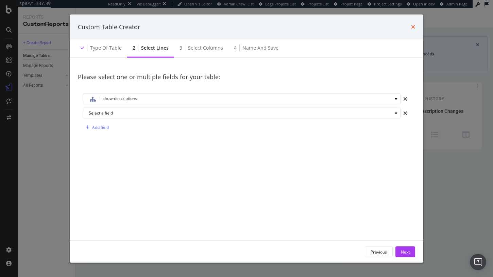
click at [413, 30] on icon "times" at bounding box center [413, 26] width 4 height 5
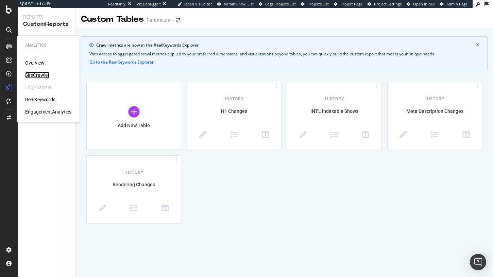
click at [42, 73] on div "SiteCrawler" at bounding box center [37, 75] width 24 height 7
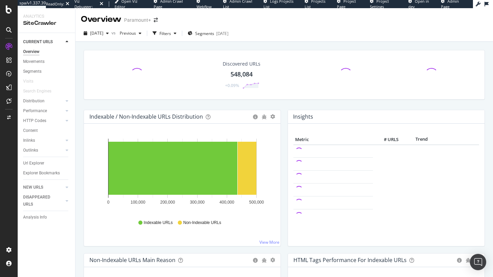
click at [6, 83] on div at bounding box center [8, 87] width 11 height 11
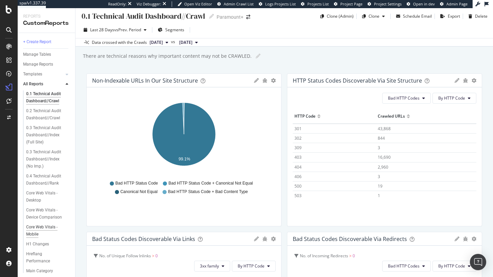
scroll to position [98, 0]
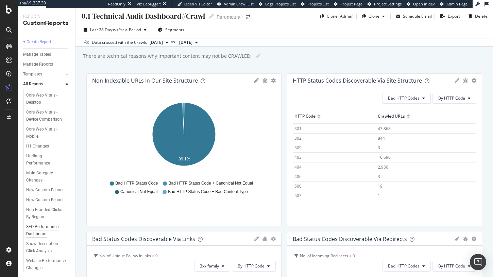
click at [40, 233] on div "SEO Performance Dashboard" at bounding box center [45, 230] width 39 height 14
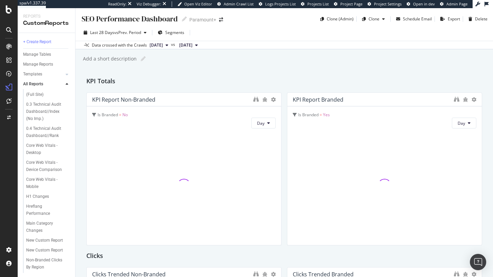
scroll to position [98, 0]
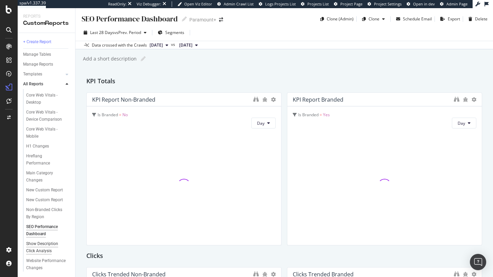
click at [35, 248] on div "Show Description Click Analysis" at bounding box center [45, 247] width 39 height 14
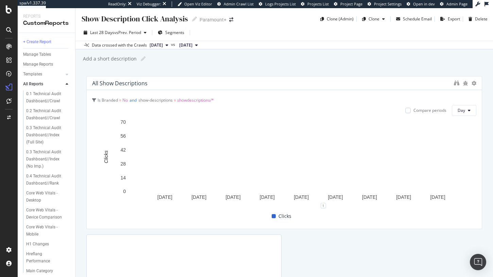
scroll to position [8, 0]
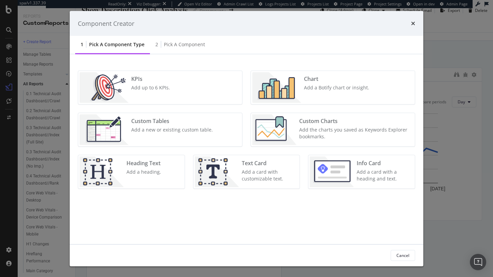
click at [278, 125] on img "modal" at bounding box center [274, 130] width 44 height 31
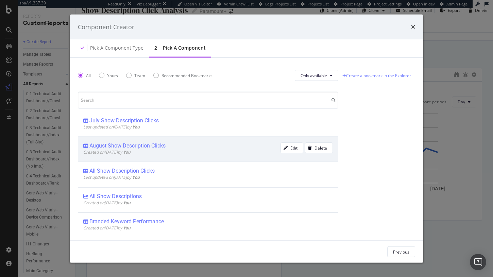
scroll to position [7, 0]
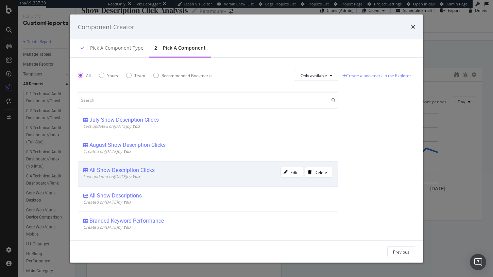
click at [178, 168] on div "All Show Description Clicks" at bounding box center [181, 170] width 197 height 7
click at [252, 167] on div "All Show Description Clicks" at bounding box center [181, 170] width 197 height 7
click at [134, 170] on div "All Show Description Clicks" at bounding box center [121, 170] width 65 height 7
click at [392, 251] on div "Add Component" at bounding box center [394, 252] width 31 height 6
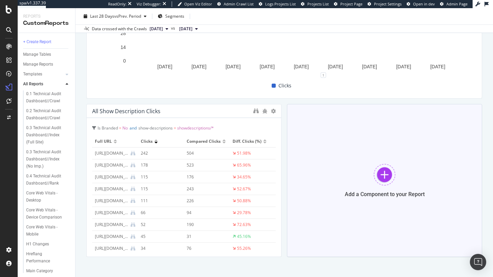
scroll to position [138, 0]
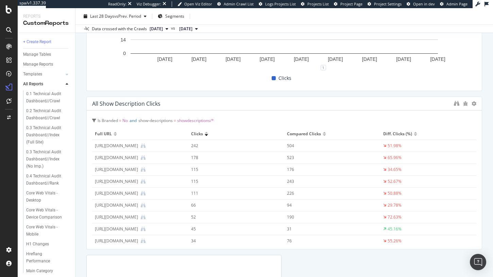
drag, startPoint x: 280, startPoint y: 176, endPoint x: 492, endPoint y: 206, distance: 213.4
click at [491, 206] on div "Show Description Click Analysis Show Description Click Analysis Paramount+ Clon…" at bounding box center [283, 142] width 417 height 269
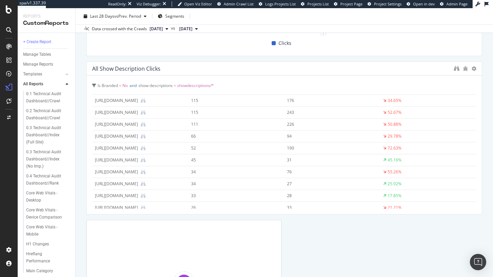
scroll to position [51, 0]
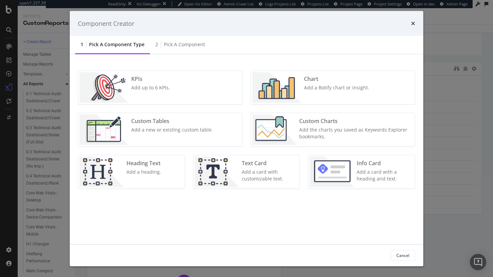
click at [298, 133] on div "Custom Charts Add the charts you saved as Keywords Explorer bookmarks." at bounding box center [354, 130] width 117 height 31
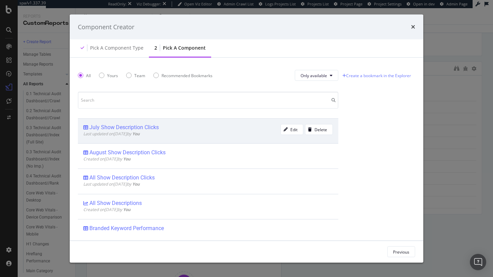
click at [174, 131] on div "Last updated on 2025 Sep 23rd by You" at bounding box center [181, 134] width 197 height 6
click at [391, 252] on div "Add Component" at bounding box center [394, 252] width 31 height 6
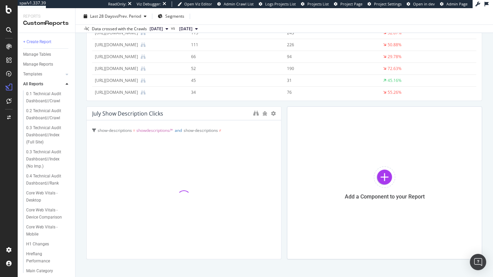
scroll to position [303, 0]
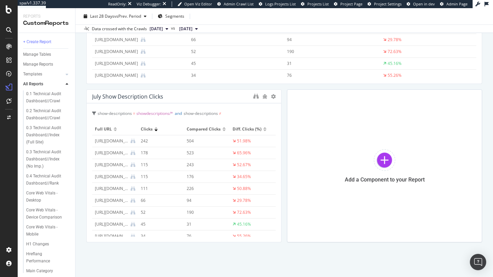
drag, startPoint x: 281, startPoint y: 168, endPoint x: 491, endPoint y: 197, distance: 211.6
click at [492, 197] on div "Show Description Click Analysis Show Description Click Analysis Paramount+ Clon…" at bounding box center [283, 142] width 417 height 269
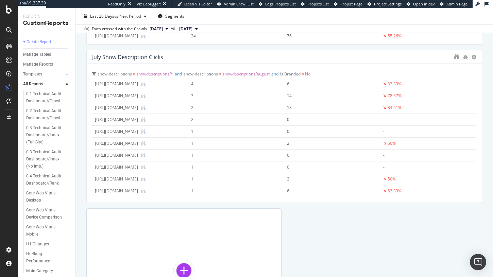
scroll to position [324, 0]
click at [170, 223] on div "Add a Component to your Report" at bounding box center [183, 276] width 195 height 136
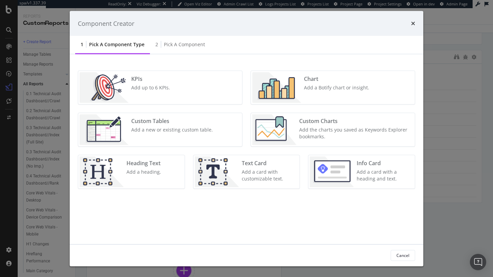
click at [299, 129] on div "Add the charts you saved as Keywords Explorer bookmarks." at bounding box center [354, 133] width 111 height 14
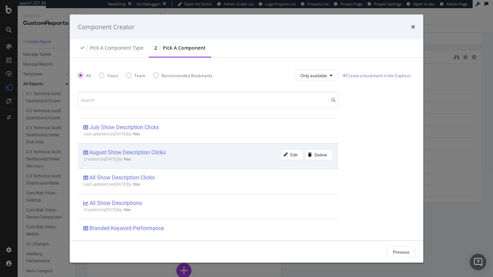
click at [160, 153] on div "August Show Description Clicks" at bounding box center [127, 152] width 76 height 7
click at [375, 252] on button "Add Component" at bounding box center [393, 251] width 41 height 11
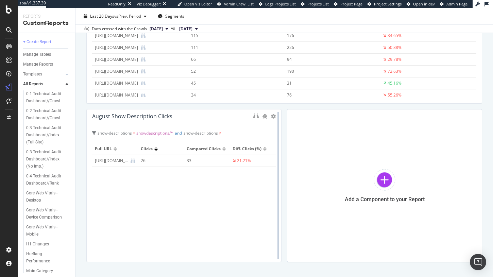
scroll to position [462, 0]
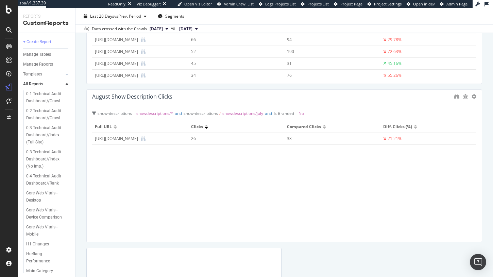
drag, startPoint x: 279, startPoint y: 190, endPoint x: 489, endPoint y: 181, distance: 209.8
click at [492, 181] on div "Show Description Click Analysis Show Description Click Analysis Paramount+ Clon…" at bounding box center [283, 142] width 417 height 269
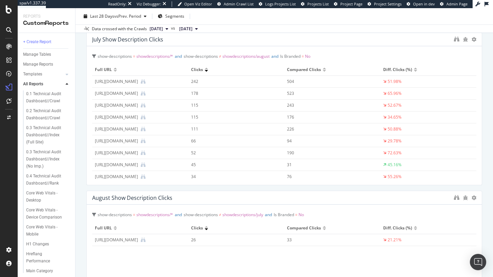
scroll to position [603, 0]
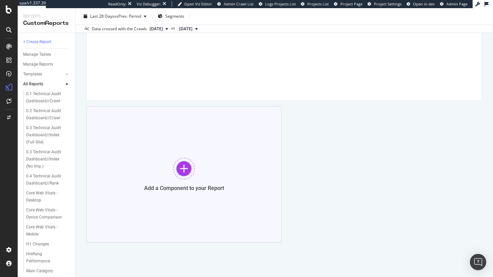
click at [214, 162] on div "Add a Component to your Report" at bounding box center [183, 174] width 195 height 136
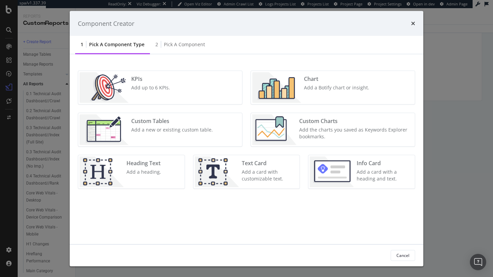
click at [356, 164] on div "Info Card Add a card with a heading and text." at bounding box center [383, 172] width 59 height 31
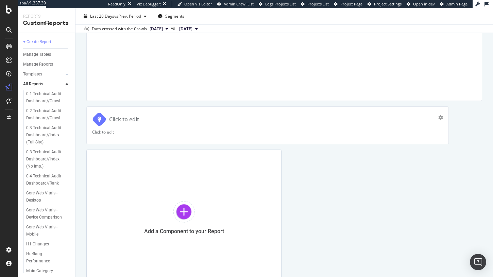
drag, startPoint x: 280, startPoint y: 125, endPoint x: 279, endPoint y: 137, distance: 12.6
click at [492, 148] on div "Show Description Click Analysis Show Description Click Analysis Paramount+ Clon…" at bounding box center [283, 142] width 417 height 269
click at [130, 118] on div "Click to edit" at bounding box center [124, 120] width 30 height 8
click at [130, 118] on input "Click to edit" at bounding box center [292, 119] width 367 height 12
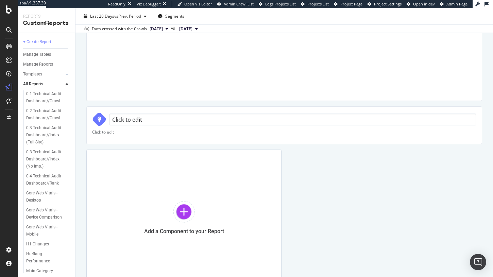
click at [130, 118] on input "Click to edit" at bounding box center [292, 119] width 367 height 12
type input "Issues with Segmentation"
click at [120, 133] on p "Click to edit" at bounding box center [284, 132] width 384 height 6
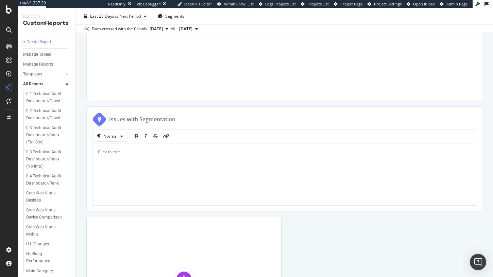
click at [136, 163] on div "Click to edit" at bounding box center [284, 174] width 372 height 51
click at [131, 153] on p "Click to edit" at bounding box center [284, 152] width 372 height 6
click at [156, 120] on div "Issues with Segmentation" at bounding box center [142, 120] width 66 height 8
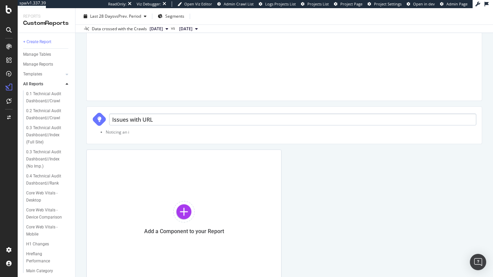
type input "Issues with URLs"
click at [135, 133] on li "Noticing an i" at bounding box center [291, 132] width 370 height 6
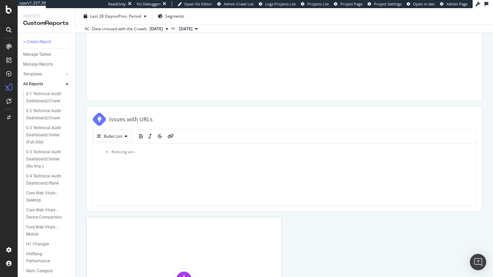
click at [150, 156] on div "Noticing an i" at bounding box center [284, 174] width 372 height 51
click at [199, 158] on span "Verified that the segments are acting as expected. 09.22" at bounding box center [164, 158] width 106 height 6
click at [238, 192] on div "Noticing an issue where GSC doesn't have as much data as expected around URLs w…" at bounding box center [284, 174] width 372 height 51
click at [320, 144] on div "Noticing an issue where GSC doesn't have as much data as expected around URLs w…" at bounding box center [283, 174] width 383 height 63
click at [320, 158] on li "Verified that the segments are acting as expected. 09.22" at bounding box center [290, 158] width 359 height 6
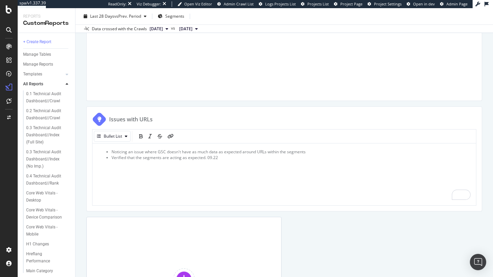
click at [319, 150] on li "Noticing an issue where GSC doesn't have as much data as expected around URLs w…" at bounding box center [290, 152] width 359 height 6
click at [176, 155] on li "To enrich screen reader interactions, please activate Accessibility in Grammarl…" at bounding box center [290, 158] width 359 height 6
click at [171, 156] on li "To enrich screen reader interactions, please activate Accessibility in Grammarl…" at bounding box center [290, 158] width 359 height 6
click at [120, 138] on div "Bullet List" at bounding box center [113, 136] width 18 height 4
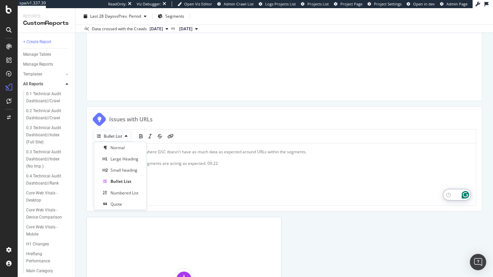
click at [162, 156] on li "To enrich screen reader interactions, please activate Accessibility in Grammarl…" at bounding box center [290, 158] width 359 height 6
click at [157, 158] on li "To enrich screen reader interactions, please activate Accessibility in Grammarl…" at bounding box center [290, 158] width 359 height 6
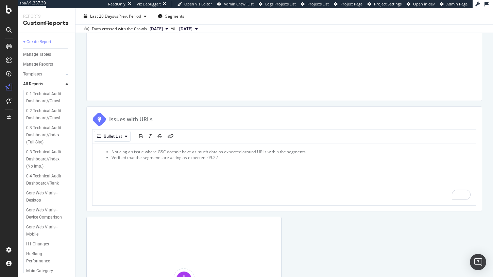
click at [188, 170] on div "Noticing an issue where GSC doesn't have as much data as expected around URLs w…" at bounding box center [284, 174] width 372 height 51
click at [243, 157] on li "Verified that the segments are acting as expected. 09.22" at bounding box center [290, 158] width 359 height 6
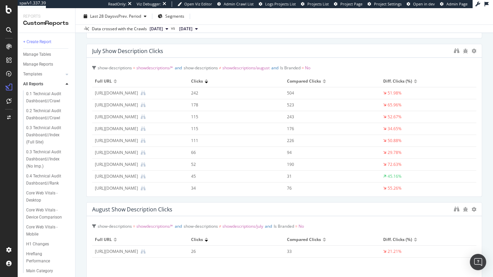
scroll to position [652, 0]
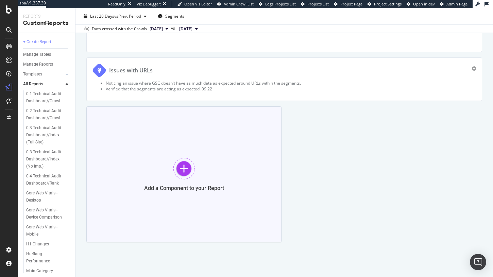
click at [184, 187] on div "Add a Component to your Report" at bounding box center [184, 188] width 80 height 6
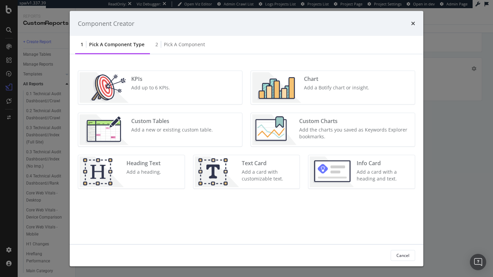
click at [317, 92] on div "Chart Add a Botify chart or insight." at bounding box center [336, 87] width 71 height 31
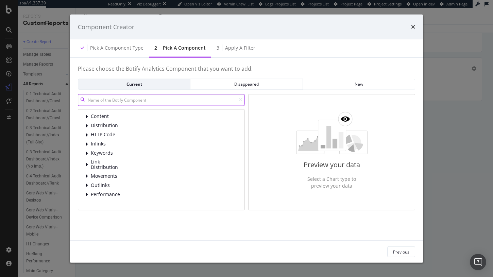
click at [136, 100] on input "modal" at bounding box center [161, 100] width 167 height 12
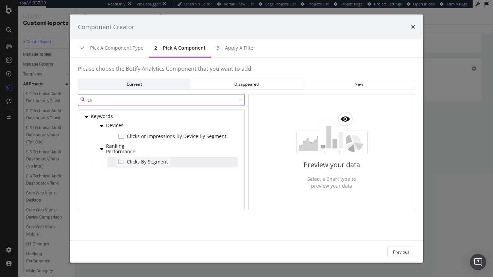
type input "cli"
click at [139, 161] on span "Clicks By Segment" at bounding box center [147, 161] width 41 height 7
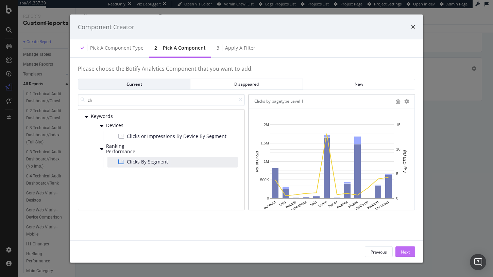
click at [401, 254] on div "Next" at bounding box center [405, 252] width 9 height 6
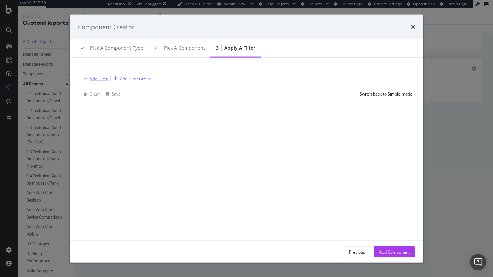
click at [95, 78] on div "Add Filter" at bounding box center [99, 78] width 18 height 6
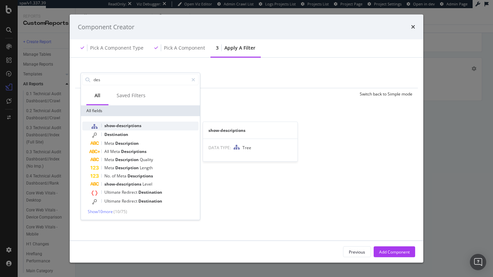
type input "des"
click at [123, 122] on div "show-descriptions" at bounding box center [144, 125] width 108 height 9
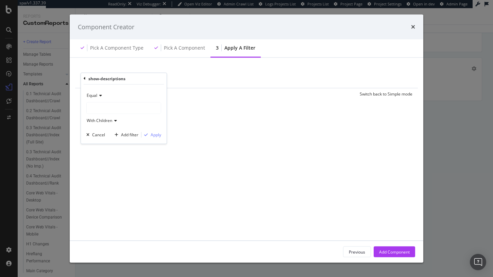
click at [110, 107] on div "modal" at bounding box center [124, 107] width 74 height 11
click at [112, 128] on span "showdescriptions" at bounding box center [109, 130] width 33 height 6
click at [154, 126] on div "showdescriptions 36 URLS Select" at bounding box center [125, 129] width 74 height 7
click at [154, 131] on span "Select" at bounding box center [155, 130] width 12 height 6
click at [154, 134] on div "Apply" at bounding box center [156, 135] width 11 height 6
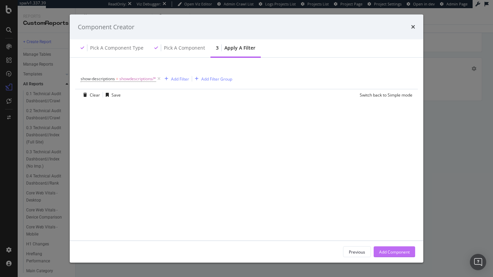
click at [402, 253] on div "Add Component" at bounding box center [394, 252] width 31 height 6
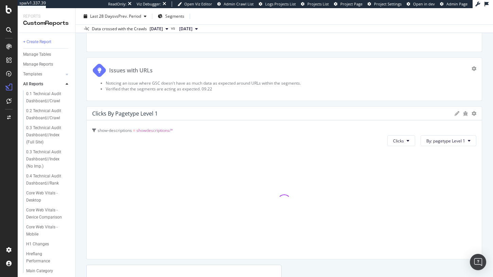
drag, startPoint x: 281, startPoint y: 185, endPoint x: 490, endPoint y: 178, distance: 209.1
click at [492, 178] on div "Show Description Click Analysis Show Description Click Analysis Paramount+ Clon…" at bounding box center [283, 142] width 417 height 269
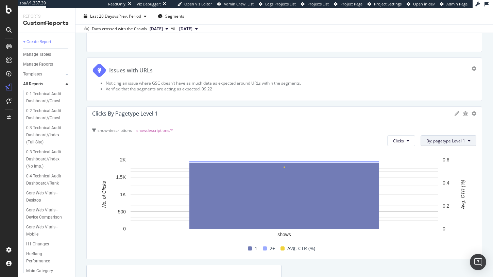
click at [452, 143] on span "By: pagetype Level 1" at bounding box center [445, 141] width 39 height 6
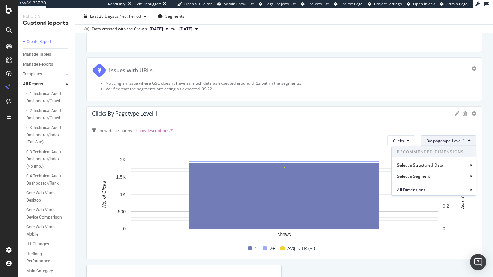
click at [335, 121] on div "show-descriptions = showdescriptions/* Clicks By: pagetype Level 1 Recommended …" at bounding box center [284, 189] width 395 height 139
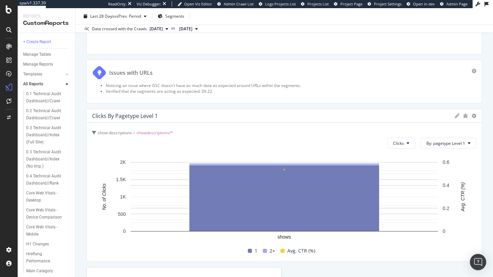
scroll to position [660, 0]
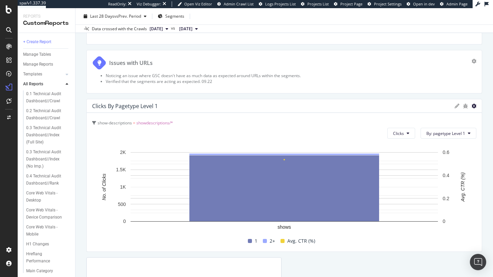
click at [472, 107] on icon at bounding box center [473, 106] width 5 height 5
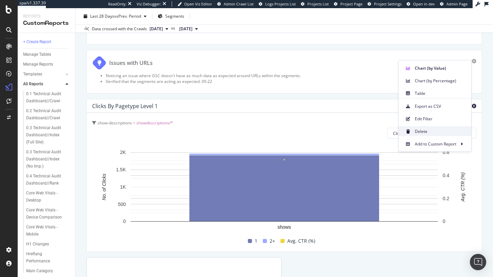
click at [427, 130] on span "Delete" at bounding box center [440, 131] width 51 height 6
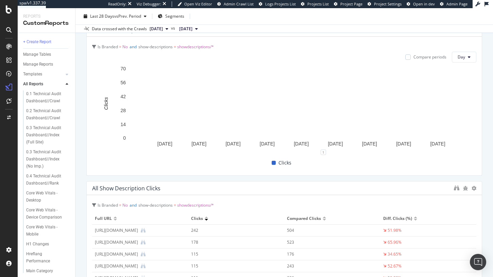
scroll to position [0, 0]
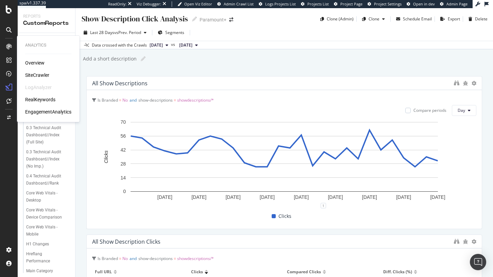
click at [43, 74] on div "SiteCrawler" at bounding box center [37, 75] width 24 height 7
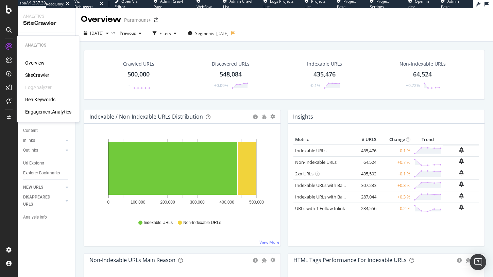
click at [38, 96] on div "RealKeywords" at bounding box center [40, 99] width 30 height 7
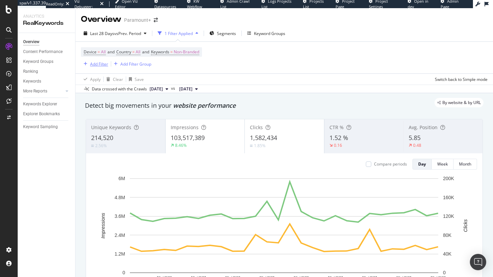
click at [92, 61] on div "Add Filter" at bounding box center [94, 63] width 27 height 7
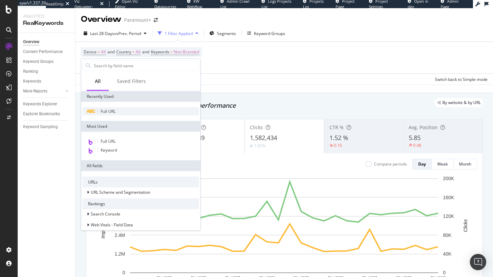
click at [119, 111] on div "Full URL" at bounding box center [141, 111] width 116 height 8
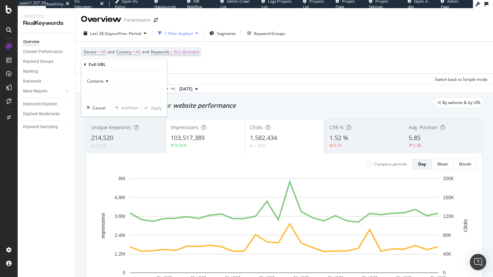
click at [117, 85] on div "Contains" at bounding box center [124, 81] width 75 height 11
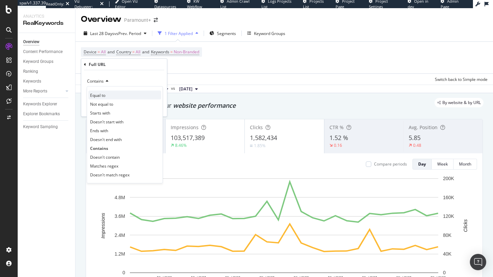
click at [117, 95] on div "Equal to" at bounding box center [124, 95] width 73 height 9
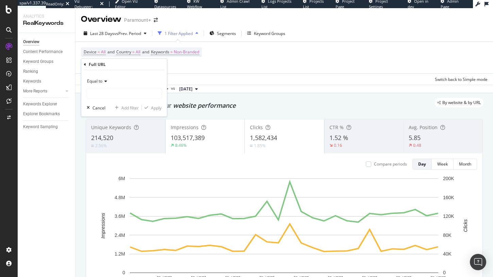
click at [102, 77] on div "Equal to" at bounding box center [124, 81] width 75 height 11
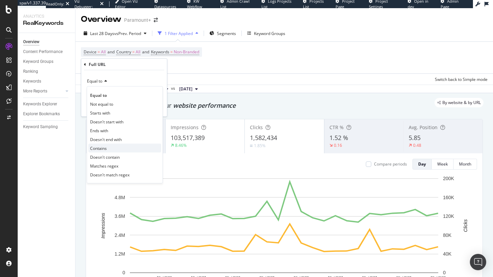
click at [110, 146] on div "Contains" at bounding box center [124, 148] width 73 height 9
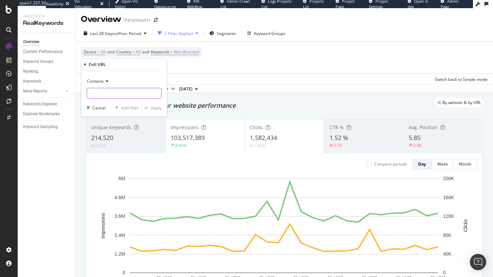
click at [110, 94] on input "text" at bounding box center [124, 93] width 74 height 11
click at [92, 94] on input "/Adolescence" at bounding box center [119, 93] width 64 height 11
type input "Adolescence"
click at [160, 107] on div "Apply" at bounding box center [156, 108] width 11 height 6
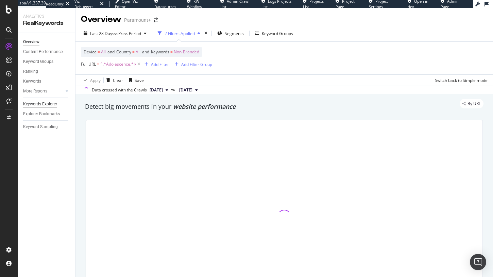
click at [50, 102] on div "Keywords Explorer" at bounding box center [40, 104] width 34 height 7
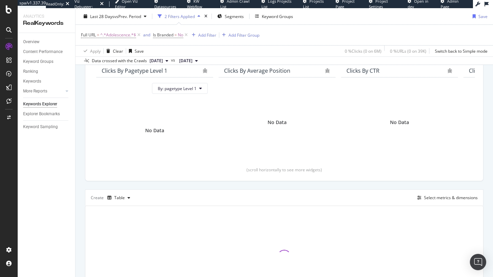
scroll to position [71, 0]
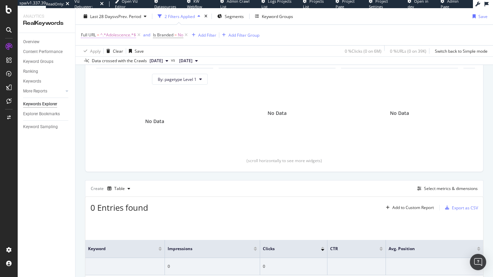
click at [132, 33] on span "^.*Adolescence.*$" at bounding box center [118, 35] width 36 height 10
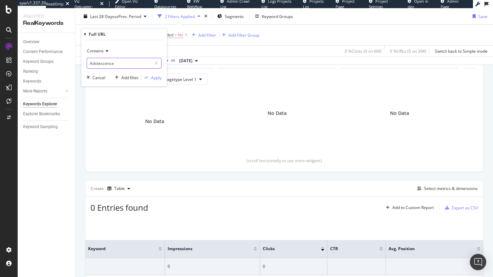
click at [106, 64] on input "Adolescence" at bounding box center [119, 63] width 64 height 11
paste input "/shows/Awkward/"
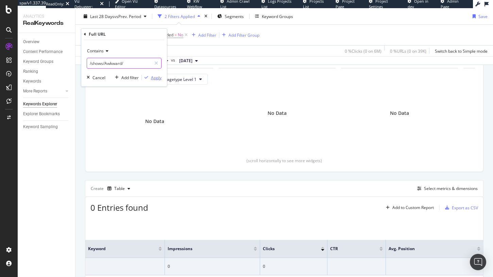
type input "/shows/Awkward/"
click at [151, 77] on div "Apply" at bounding box center [156, 78] width 11 height 6
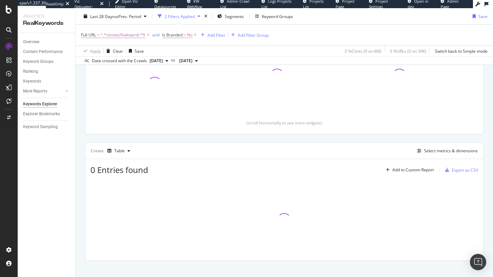
scroll to position [110, 0]
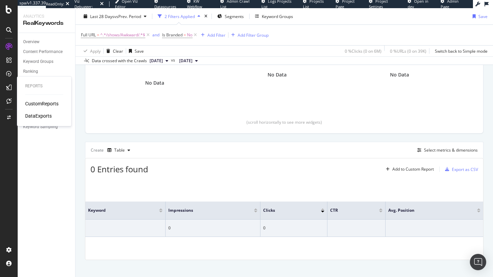
click at [30, 99] on div "Reports CustomReports DataExports" at bounding box center [44, 101] width 49 height 47
click at [31, 101] on div "CustomReports" at bounding box center [41, 103] width 33 height 7
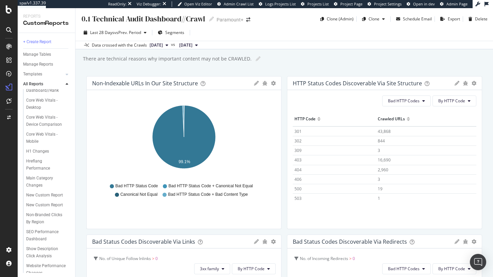
scroll to position [98, 0]
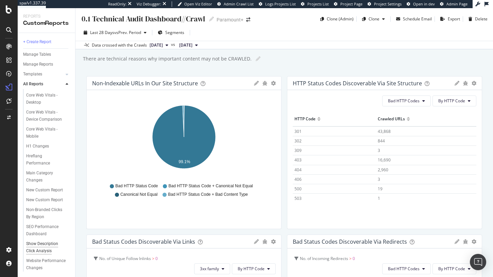
click at [43, 248] on div "Show Description Click Analysis" at bounding box center [45, 247] width 39 height 14
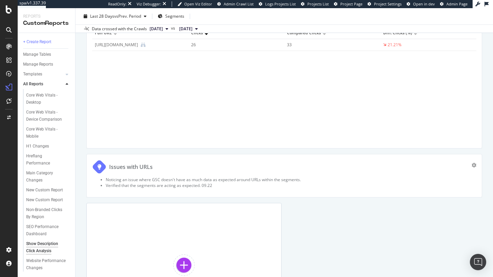
scroll to position [567, 0]
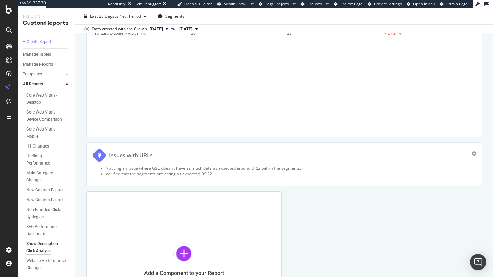
click at [184, 232] on div "Add a Component to your Report" at bounding box center [183, 259] width 195 height 136
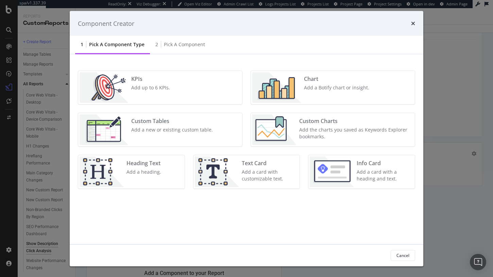
click at [352, 172] on img "modal" at bounding box center [332, 172] width 44 height 31
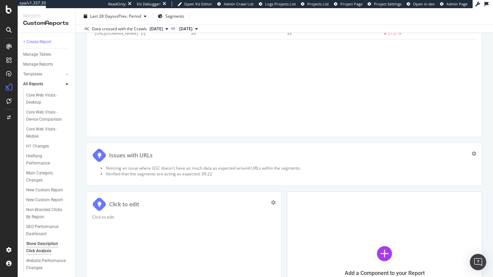
click at [131, 200] on div "Click to edit" at bounding box center [124, 204] width 30 height 8
click at [131, 200] on input "Click to edit" at bounding box center [192, 204] width 166 height 12
type input "Links to Reports"
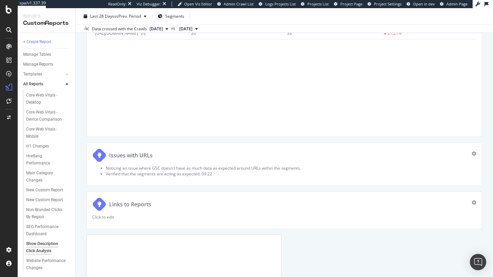
drag, startPoint x: 281, startPoint y: 245, endPoint x: 492, endPoint y: 243, distance: 211.4
click at [492, 243] on div "Show Description Click Analysis Show Description Click Analysis Paramount+ Clon…" at bounding box center [283, 142] width 417 height 269
click at [140, 215] on p "Click to edit" at bounding box center [284, 217] width 384 height 6
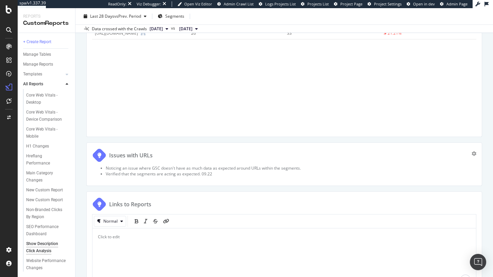
click at [112, 239] on span "Click to edit" at bounding box center [109, 237] width 22 height 6
click at [117, 239] on p "Click edit" at bounding box center [284, 237] width 372 height 6
click at [116, 242] on span "August show descriptions trended" at bounding box center [143, 243] width 64 height 6
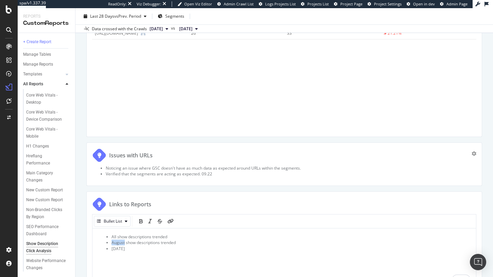
click at [116, 242] on span "August show descriptions trended" at bounding box center [143, 243] width 64 height 6
click at [112, 248] on span "Jul" at bounding box center [117, 249] width 13 height 6
click at [199, 258] on span "Other show descriptions trended - not available" at bounding box center [155, 260] width 89 height 6
click at [199, 255] on li "September show descriptions trended" at bounding box center [290, 254] width 359 height 6
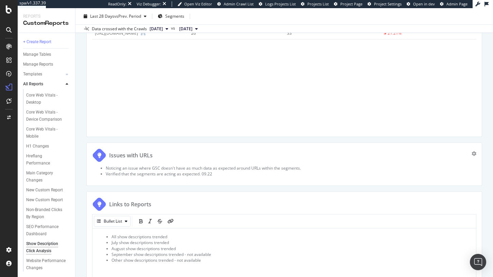
click at [209, 249] on li "August show descriptions trended" at bounding box center [290, 249] width 359 height 6
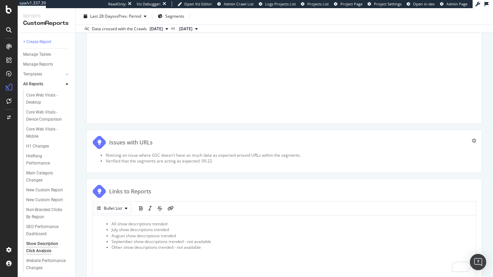
click at [222, 255] on div "All show descriptions trended July show descriptions trended August show descri…" at bounding box center [284, 246] width 372 height 51
click at [221, 241] on li "September show descriptions trended - not available" at bounding box center [290, 242] width 359 height 6
click at [258, 244] on li "September show descriptions trended - not available (under investigation)" at bounding box center [290, 242] width 359 height 6
drag, startPoint x: 258, startPoint y: 242, endPoint x: 212, endPoint y: 242, distance: 46.2
click at [212, 242] on li "September show descriptions trended - not available (under investigation)" at bounding box center [290, 242] width 359 height 6
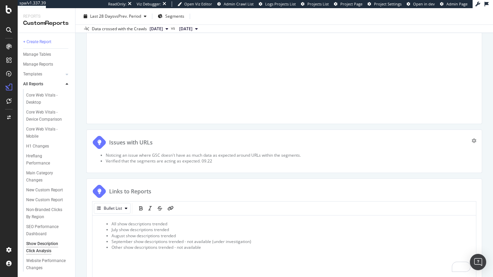
scroll to position [583, 0]
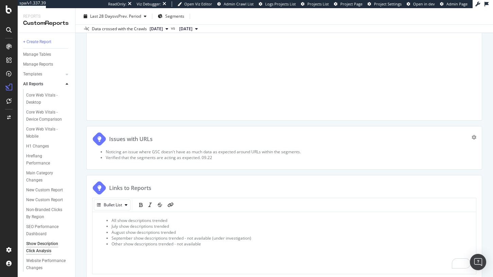
click at [212, 243] on li "Other show descriptions trended - not available" at bounding box center [290, 244] width 359 height 6
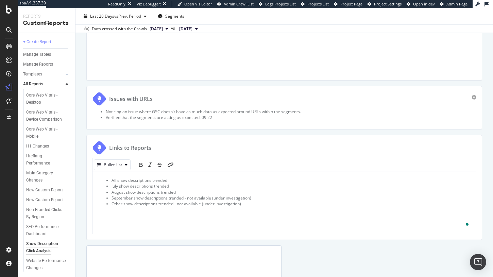
scroll to position [652, 0]
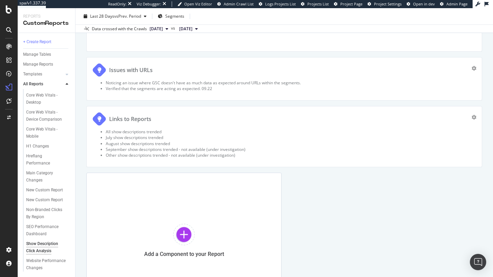
click at [144, 140] on li "July show descriptions trended" at bounding box center [291, 138] width 370 height 6
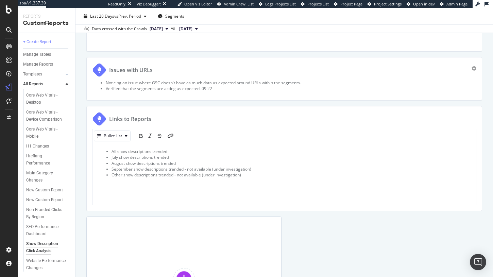
click at [161, 157] on span "July show descriptions trended" at bounding box center [139, 157] width 57 height 6
click at [168, 136] on icon "link" at bounding box center [171, 136] width 6 height 5
click at [224, 169] on icon "pencil" at bounding box center [222, 169] width 5 height 5
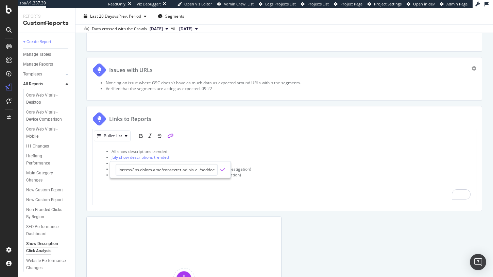
scroll to position [0, 3018]
type input "https://app.botify.com/paramount-global-org/paramount/keywords/explorer?context…"
click at [224, 169] on icon "check" at bounding box center [222, 169] width 5 height 5
click at [273, 145] on div "All show descriptions trended July show descriptions trended August show descri…" at bounding box center [283, 174] width 383 height 63
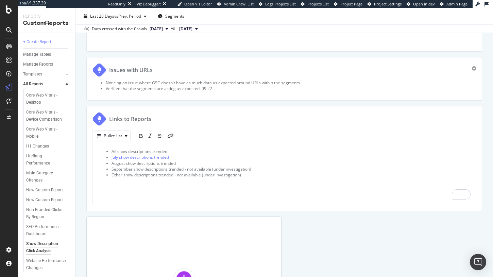
click at [153, 151] on span "All show descriptions trended" at bounding box center [139, 151] width 56 height 6
click at [155, 163] on span "August show descriptions trended" at bounding box center [143, 163] width 64 height 6
click at [171, 134] on icon "link" at bounding box center [171, 136] width 6 height 5
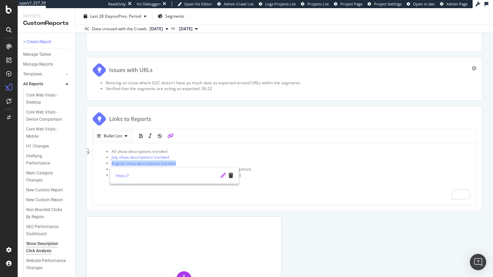
click at [223, 173] on icon "pencil" at bounding box center [222, 175] width 5 height 5
type input "https://app.botify.com/paramount-global-org/paramount/keywords/explorer?context…"
click at [223, 173] on icon "check" at bounding box center [222, 175] width 5 height 5
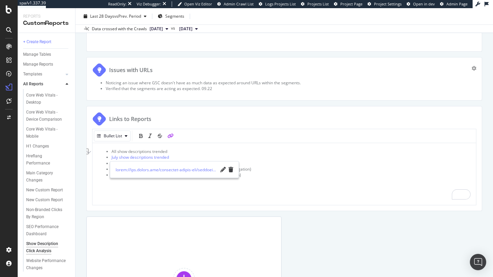
click at [243, 155] on li "July show descriptions trended" at bounding box center [290, 157] width 359 height 6
click at [361, 131] on div "Bullet List" at bounding box center [283, 136] width 383 height 14
click at [160, 147] on div "All show descriptions trended July show descriptions trended August show descri…" at bounding box center [283, 174] width 383 height 63
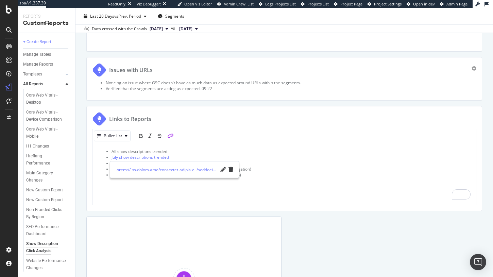
click at [160, 147] on div "All show descriptions trended July show descriptions trended August show descri…" at bounding box center [283, 174] width 383 height 63
click at [160, 151] on span "All show descriptions trended" at bounding box center [139, 151] width 56 height 6
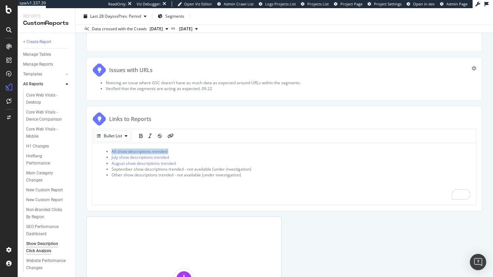
click at [160, 151] on span "All show descriptions trended" at bounding box center [139, 151] width 56 height 6
click at [169, 136] on icon "link" at bounding box center [171, 136] width 6 height 5
click at [221, 163] on icon "pencil" at bounding box center [222, 163] width 5 height 5
type input "https://app.botify.com/paramount-global-org/paramount/keywords/explorer?context…"
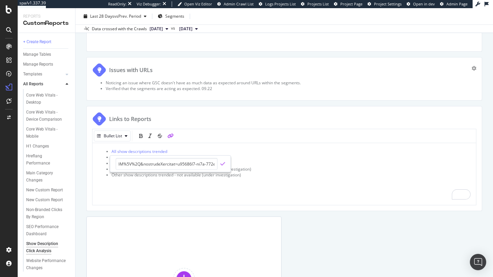
scroll to position [0, 0]
click at [223, 163] on icon "check" at bounding box center [222, 163] width 5 height 5
click at [270, 168] on li "September show descriptions trended - not available (under investigation)" at bounding box center [290, 169] width 359 height 6
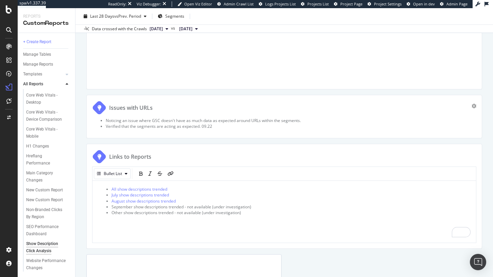
scroll to position [762, 0]
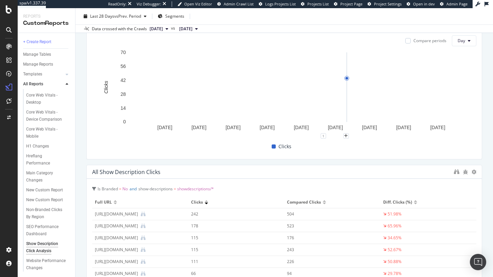
scroll to position [0, 0]
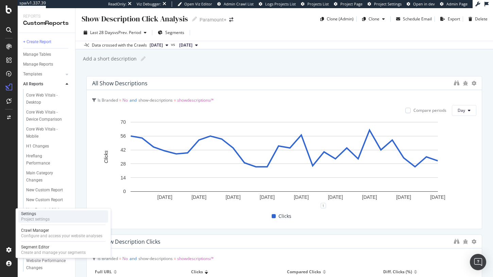
click at [31, 216] on div "Settings" at bounding box center [35, 213] width 29 height 5
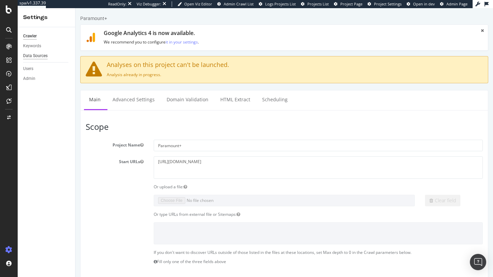
click at [45, 54] on div "Data Sources" at bounding box center [35, 55] width 24 height 7
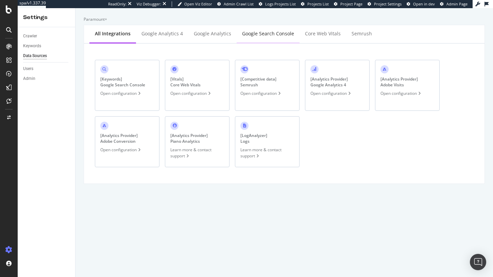
click at [267, 40] on div "Google Search Console" at bounding box center [267, 34] width 63 height 19
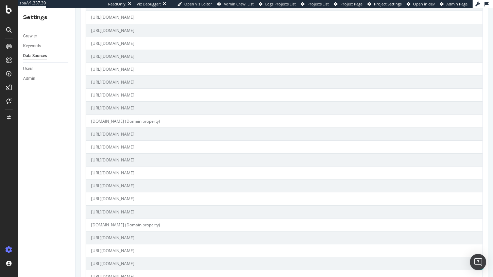
scroll to position [375, 0]
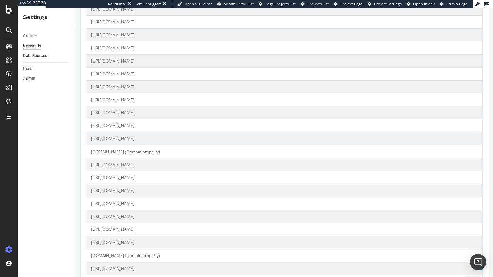
click at [38, 44] on div "Keywords" at bounding box center [32, 45] width 18 height 7
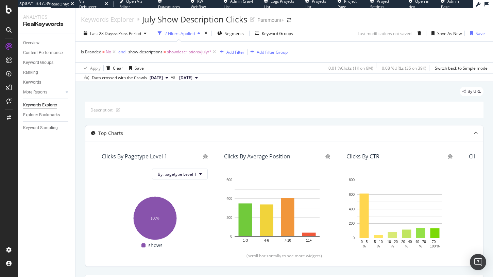
scroll to position [210, 0]
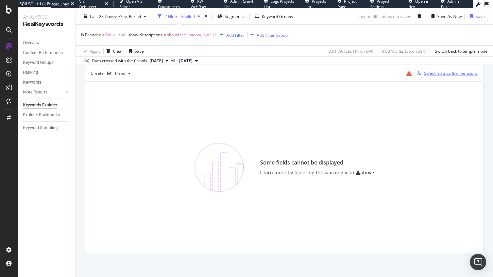
click at [446, 73] on div "Select metrics & dimensions" at bounding box center [451, 73] width 54 height 6
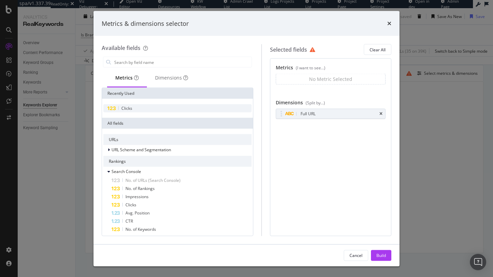
click at [129, 105] on div "Clicks" at bounding box center [177, 108] width 148 height 8
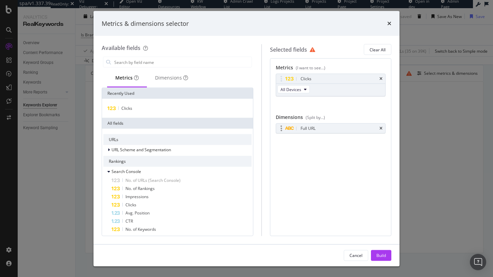
click at [382, 128] on div "Full URL" at bounding box center [330, 129] width 109 height 10
click at [379, 127] on icon "times" at bounding box center [380, 128] width 3 height 4
click at [380, 253] on div "Build" at bounding box center [381, 255] width 10 height 6
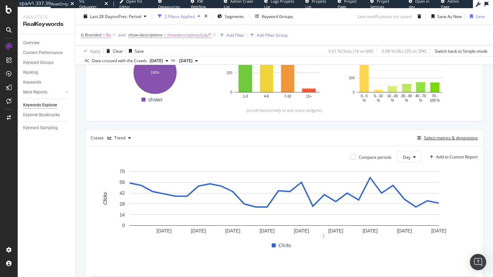
scroll to position [146, 0]
click at [427, 139] on div "Select metrics & dimensions" at bounding box center [451, 137] width 54 height 6
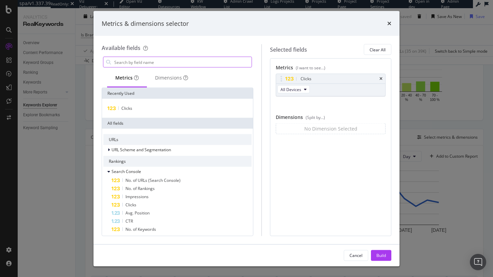
click at [183, 60] on input "modal" at bounding box center [182, 62] width 138 height 10
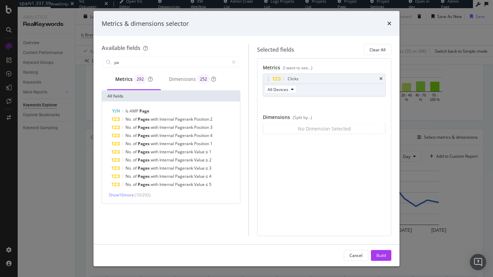
type input "p"
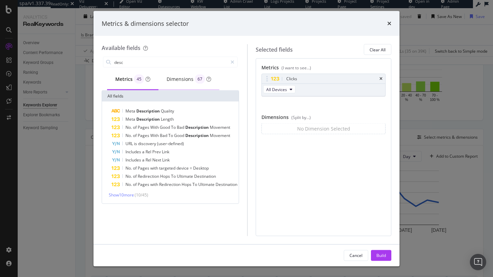
type input "desc"
click at [187, 88] on div "Dimensions 67" at bounding box center [188, 79] width 61 height 21
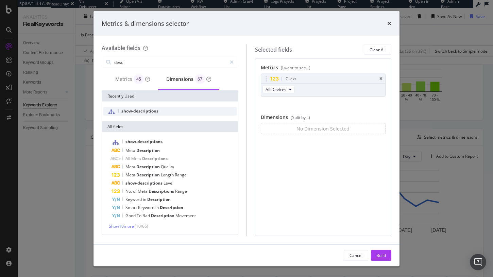
click at [159, 111] on div "show-descriptions" at bounding box center [169, 111] width 133 height 9
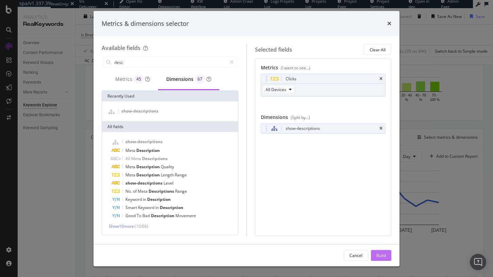
click at [379, 251] on div "Build" at bounding box center [381, 255] width 10 height 10
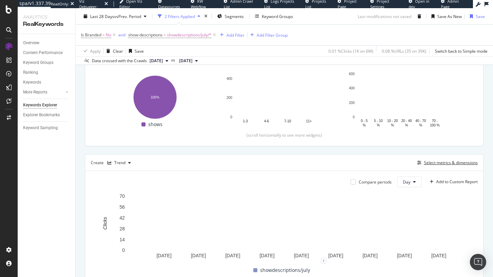
scroll to position [71, 0]
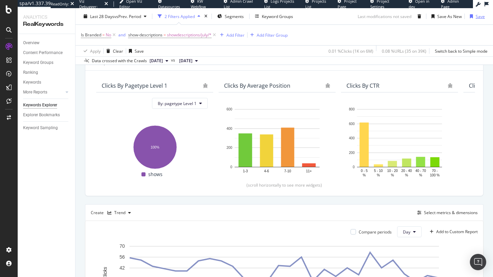
click at [474, 14] on div "button" at bounding box center [471, 16] width 8 height 4
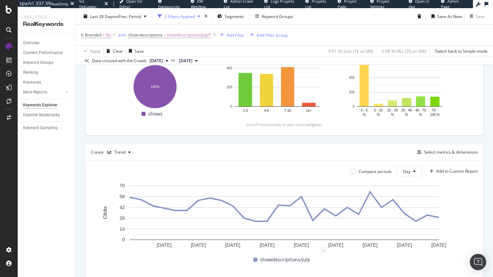
scroll to position [128, 0]
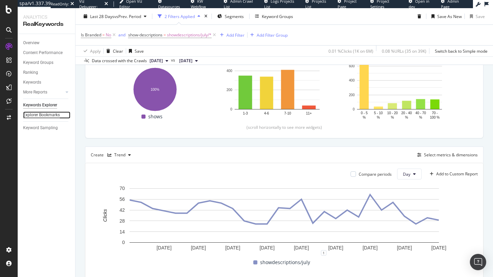
click at [42, 115] on div "Explorer Bookmarks" at bounding box center [41, 114] width 37 height 7
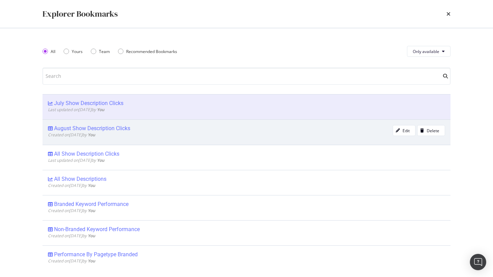
click at [97, 129] on div "August Show Description Clicks" at bounding box center [92, 128] width 76 height 7
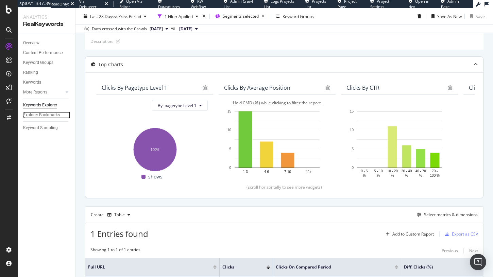
scroll to position [11, 0]
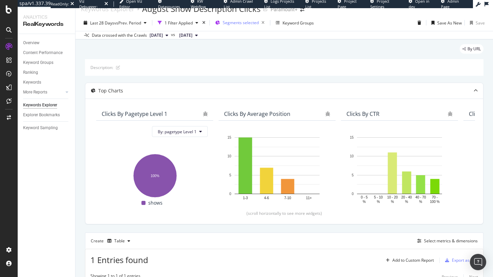
click at [247, 28] on button "Segments selected" at bounding box center [239, 22] width 55 height 11
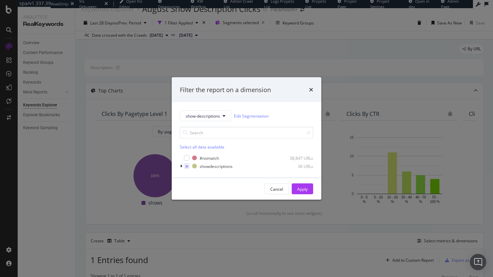
click at [245, 31] on div "Filter the report on a dimension show-descriptions Edit Segmentation Select all…" at bounding box center [246, 138] width 493 height 277
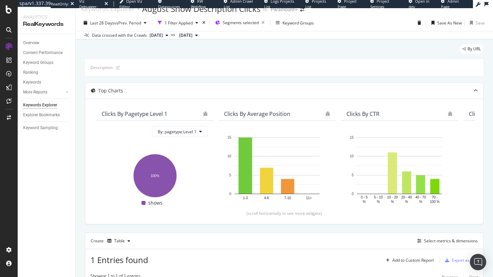
click at [205, 26] on div "times" at bounding box center [204, 22] width 6 height 7
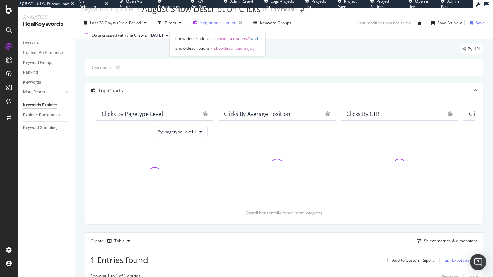
click at [223, 26] on div "Segments selected" at bounding box center [222, 23] width 45 height 10
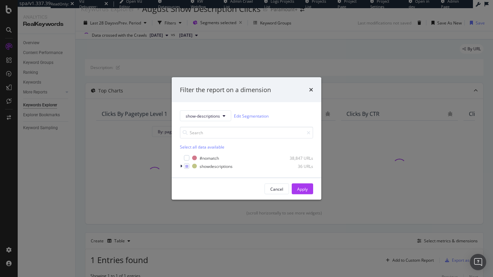
click at [172, 22] on div "Filter the report on a dimension show-descriptions Edit Segmentation Select all…" at bounding box center [246, 138] width 493 height 277
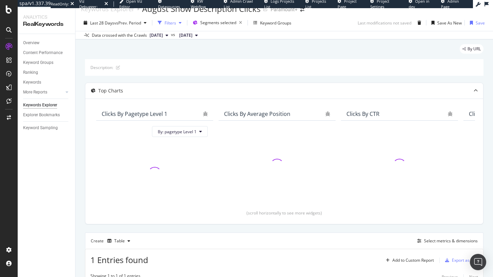
click at [170, 24] on div "Filters" at bounding box center [170, 23] width 12 height 6
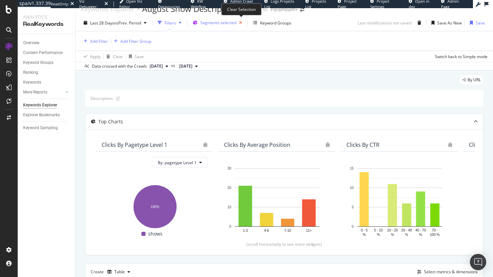
click at [241, 24] on icon "button" at bounding box center [240, 23] width 8 height 10
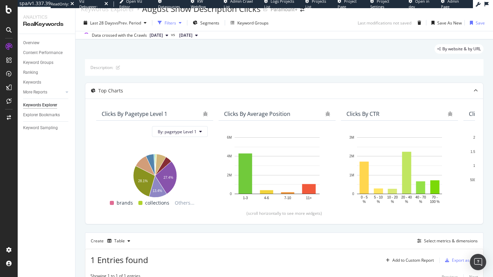
click at [164, 24] on div "button" at bounding box center [160, 23] width 10 height 10
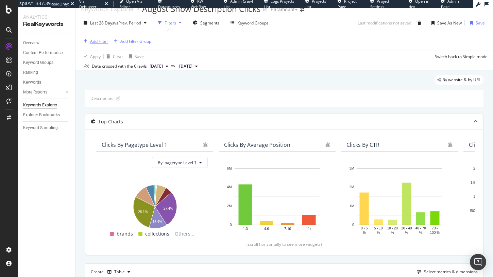
click at [99, 38] on div "Add Filter" at bounding box center [99, 41] width 18 height 6
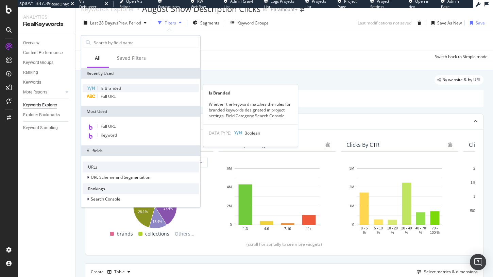
click at [120, 85] on div "Is Branded" at bounding box center [141, 88] width 116 height 8
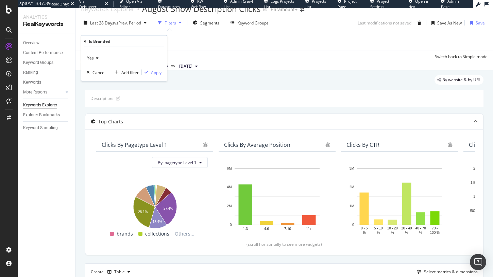
click at [97, 59] on icon at bounding box center [96, 58] width 5 height 4
click at [98, 82] on div "No" at bounding box center [124, 80] width 73 height 9
click at [154, 71] on div "Apply" at bounding box center [156, 72] width 11 height 6
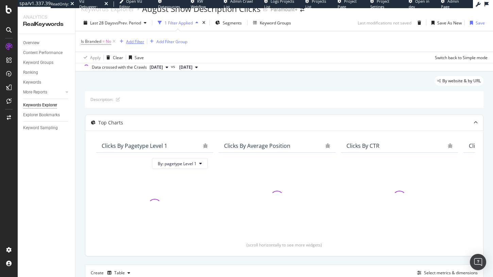
click at [133, 42] on div "Add Filter" at bounding box center [135, 42] width 18 height 6
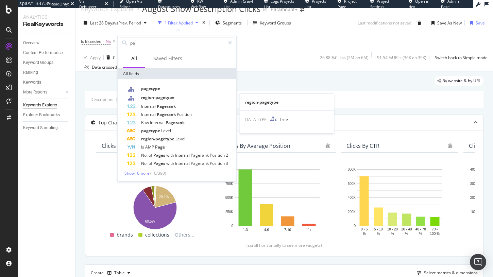
type input "p"
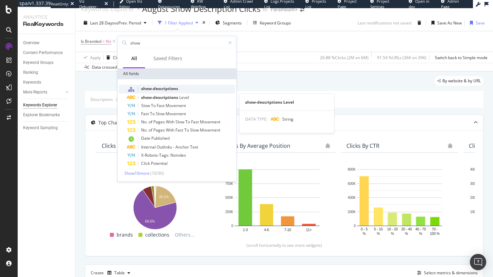
type input "show"
click at [172, 91] on div "show-descriptions" at bounding box center [181, 89] width 108 height 9
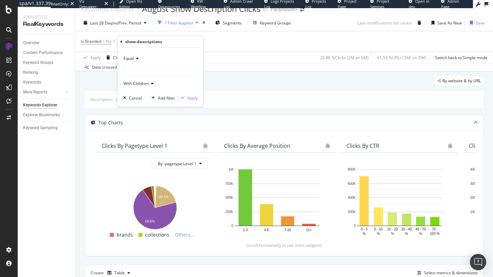
click at [143, 70] on div at bounding box center [160, 71] width 74 height 11
click at [148, 94] on span "showdescriptions" at bounding box center [146, 93] width 33 height 6
click at [143, 109] on span "august" at bounding box center [140, 110] width 13 height 6
click at [193, 98] on div "Apply" at bounding box center [192, 98] width 11 height 6
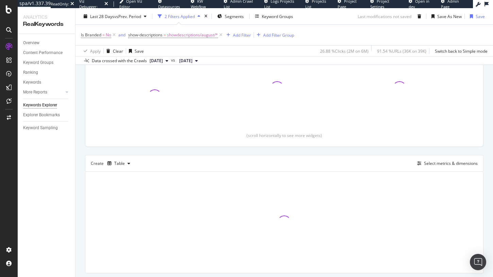
scroll to position [140, 0]
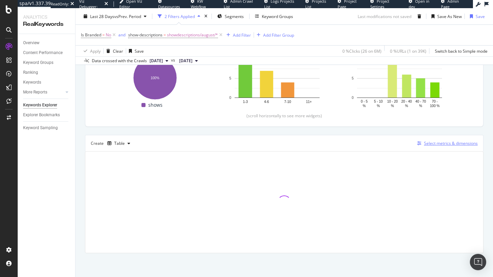
click at [426, 143] on div "Select metrics & dimensions" at bounding box center [451, 143] width 54 height 6
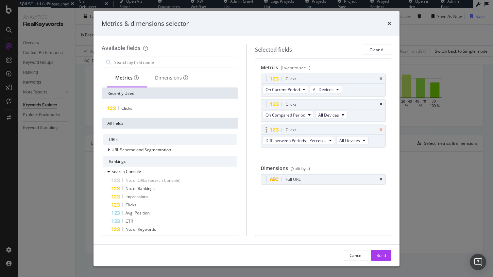
click at [381, 129] on icon "times" at bounding box center [380, 130] width 3 height 4
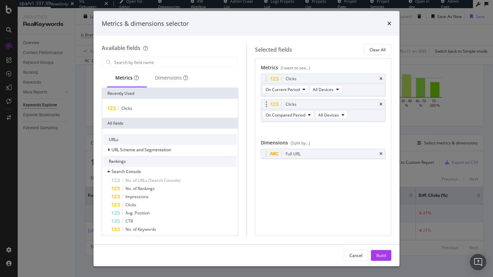
click at [381, 106] on div "Clicks" at bounding box center [323, 105] width 124 height 10
click at [385, 106] on div "Clicks" at bounding box center [323, 105] width 124 height 10
click at [381, 106] on icon "times" at bounding box center [380, 104] width 3 height 4
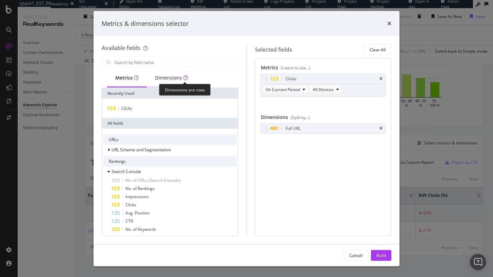
click at [184, 77] on icon "modal" at bounding box center [185, 77] width 5 height 5
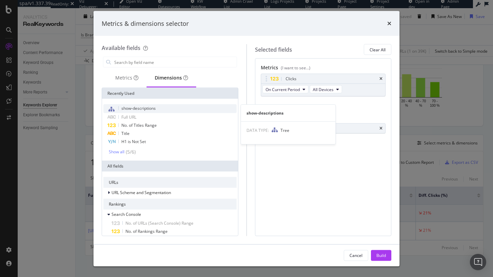
click at [155, 109] on span "show-descriptions" at bounding box center [138, 108] width 34 height 6
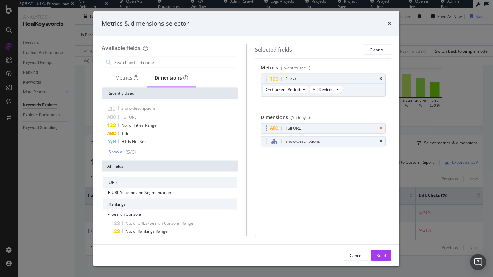
click at [381, 126] on icon "times" at bounding box center [380, 128] width 3 height 4
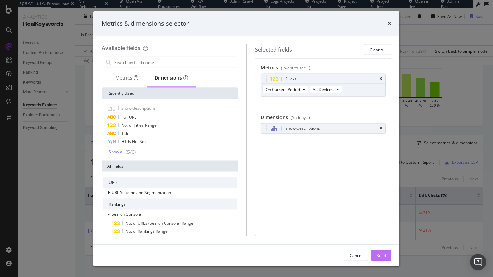
click at [382, 251] on div "Build" at bounding box center [381, 255] width 10 height 10
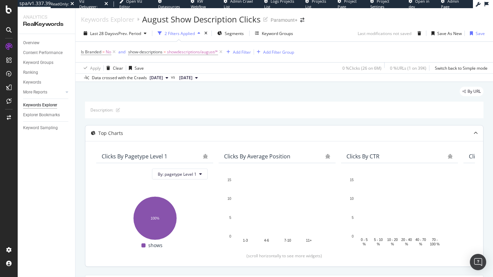
scroll to position [140, 0]
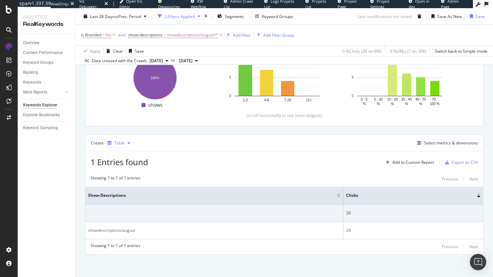
click at [122, 146] on div "Table" at bounding box center [119, 143] width 28 height 10
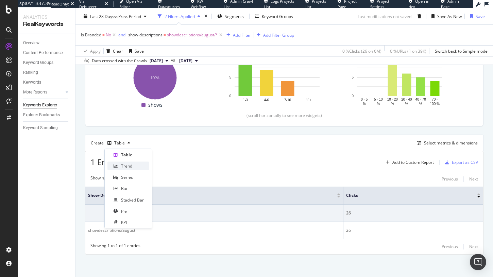
click at [122, 167] on div "Trend" at bounding box center [126, 166] width 11 height 6
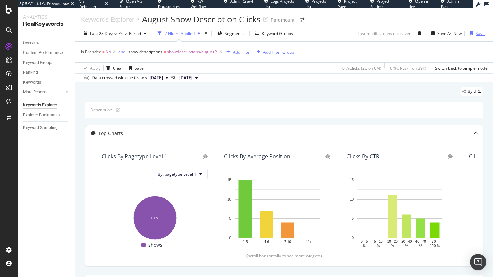
click at [477, 32] on div "Save" at bounding box center [479, 34] width 9 height 6
click at [172, 54] on span "showdescriptions/august/*" at bounding box center [192, 52] width 51 height 10
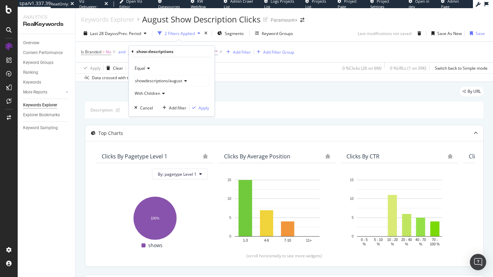
click at [147, 78] on span "showdescriptions/august" at bounding box center [158, 81] width 47 height 6
click at [152, 103] on span "showdescriptions" at bounding box center [157, 103] width 33 height 6
click at [233, 93] on div "By URL" at bounding box center [284, 94] width 398 height 15
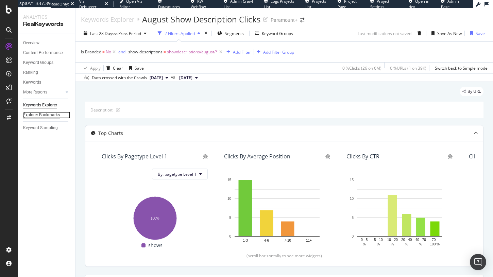
click at [51, 116] on div "Explorer Bookmarks" at bounding box center [41, 114] width 37 height 7
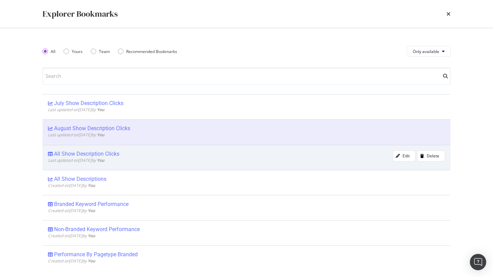
click at [122, 154] on div "All Show Description Clicks" at bounding box center [220, 154] width 345 height 7
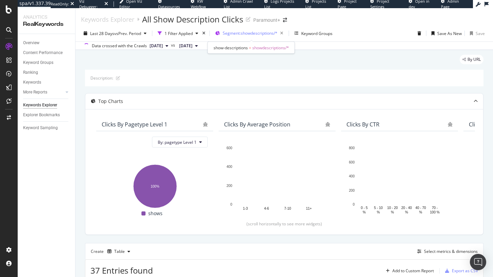
click at [234, 34] on span "Segment: showdescriptions/*" at bounding box center [250, 33] width 55 height 6
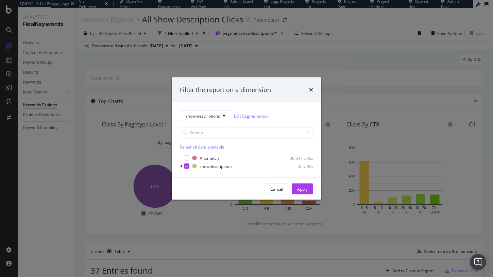
click at [284, 35] on div "Filter the report on a dimension show-descriptions Edit Segmentation Select all…" at bounding box center [246, 138] width 493 height 277
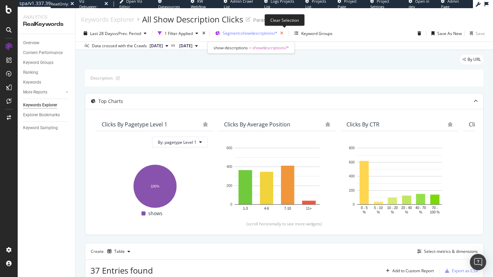
click at [284, 35] on icon "button" at bounding box center [281, 34] width 8 height 10
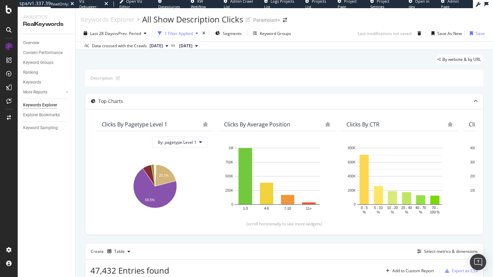
click at [183, 33] on div "1 Filter Applied" at bounding box center [178, 34] width 28 height 6
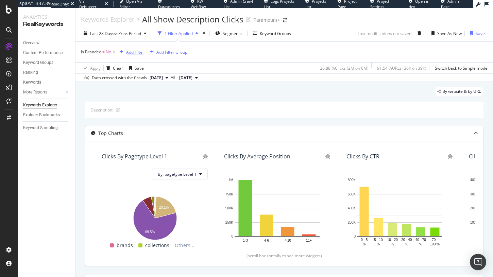
click at [142, 49] on div "Add Filter" at bounding box center [135, 52] width 18 height 6
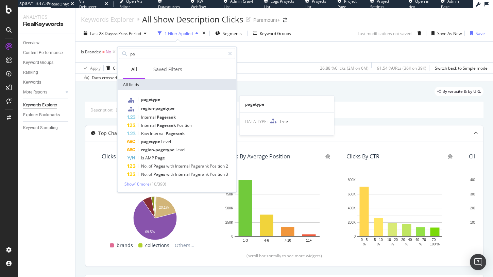
type input "p"
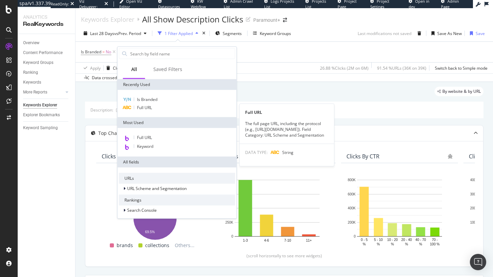
type input "s"
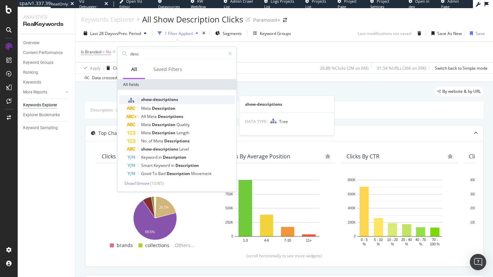
type input "desc"
click at [183, 100] on div "show-descriptions" at bounding box center [181, 99] width 108 height 9
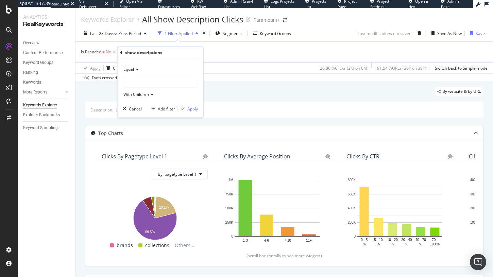
click at [153, 78] on div at bounding box center [160, 81] width 74 height 11
click at [153, 102] on span "showdescriptions" at bounding box center [146, 104] width 33 height 6
click at [196, 105] on span "Select" at bounding box center [192, 104] width 12 height 6
click at [196, 106] on div "Apply" at bounding box center [192, 109] width 11 height 6
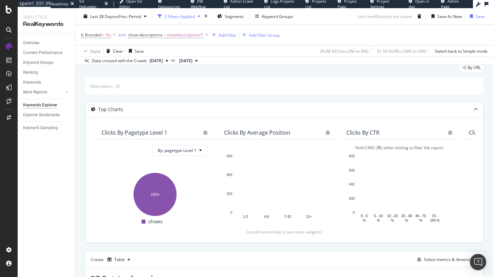
scroll to position [198, 0]
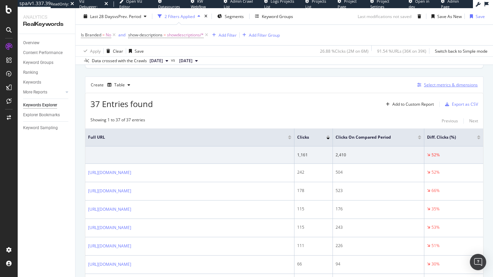
click at [455, 85] on div "Select metrics & dimensions" at bounding box center [451, 85] width 54 height 6
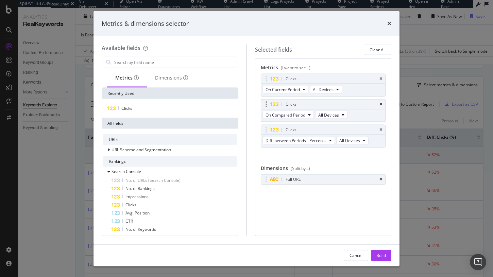
click at [382, 128] on icon "times" at bounding box center [380, 130] width 3 height 4
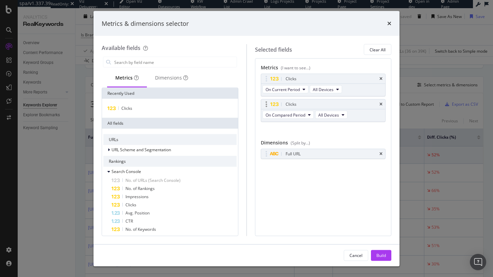
click at [382, 111] on div "Clicks On Compared Period All Devices" at bounding box center [323, 110] width 125 height 23
click at [382, 105] on icon "times" at bounding box center [380, 104] width 3 height 4
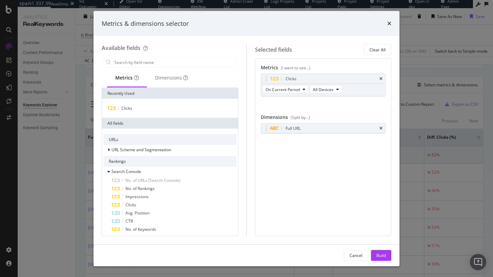
click at [172, 67] on div "modal" at bounding box center [170, 62] width 137 height 14
click at [172, 74] on div "Dimensions" at bounding box center [171, 77] width 33 height 7
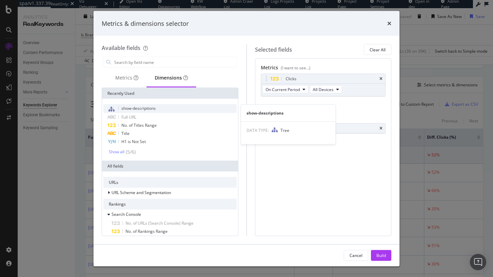
click at [160, 109] on div "show-descriptions" at bounding box center [169, 108] width 133 height 9
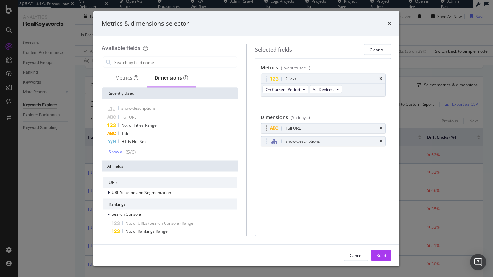
click at [379, 125] on div "Full URL" at bounding box center [323, 129] width 124 height 10
click at [381, 128] on icon "times" at bounding box center [380, 128] width 3 height 4
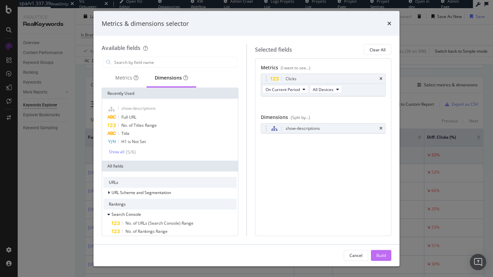
click at [378, 253] on div "Build" at bounding box center [381, 255] width 10 height 6
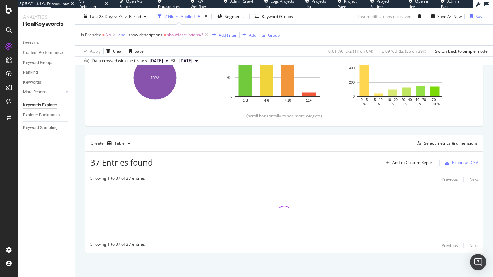
scroll to position [140, 0]
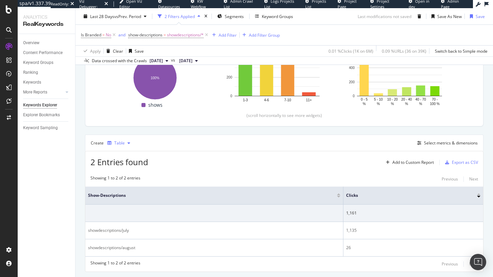
click at [120, 143] on div "Table" at bounding box center [119, 143] width 11 height 4
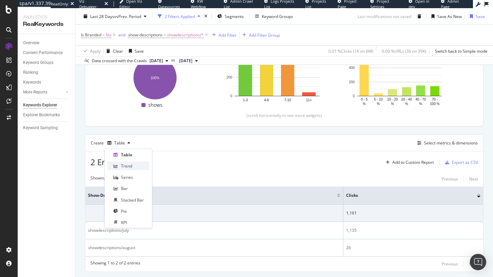
click at [136, 164] on div "Trend" at bounding box center [128, 166] width 42 height 8
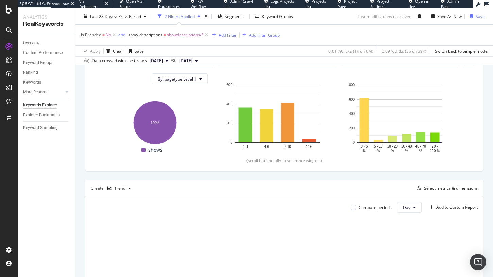
scroll to position [88, 0]
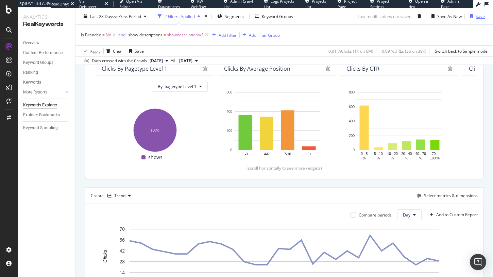
click at [476, 16] on div "Save" at bounding box center [479, 16] width 9 height 6
